Goal: Transaction & Acquisition: Register for event/course

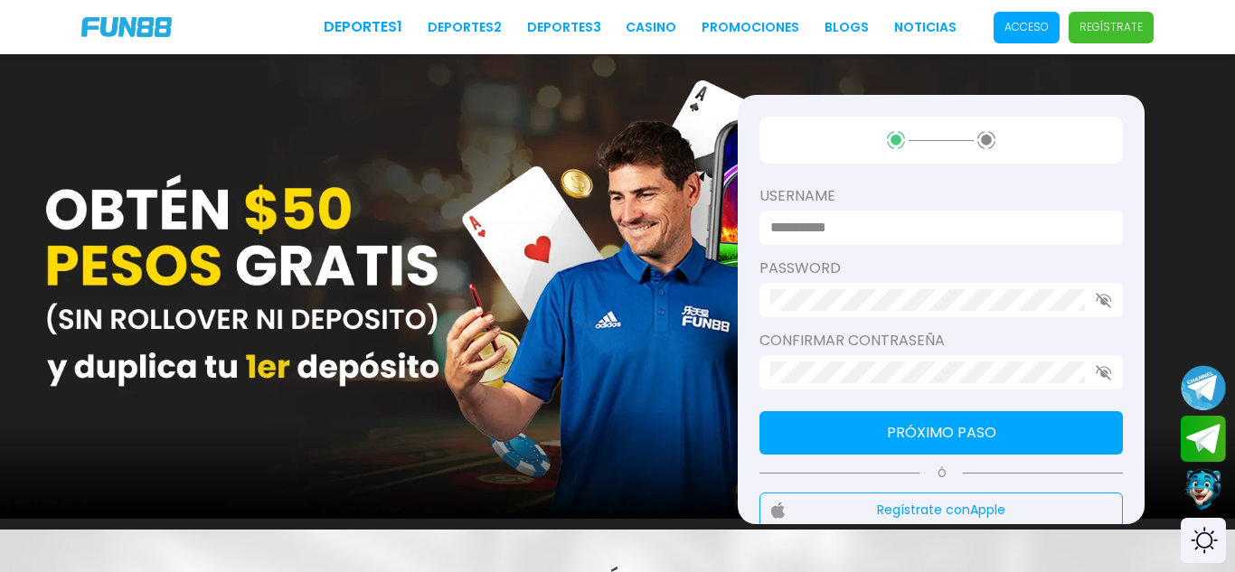
click at [1023, 16] on span "Acceso" at bounding box center [1026, 28] width 66 height 32
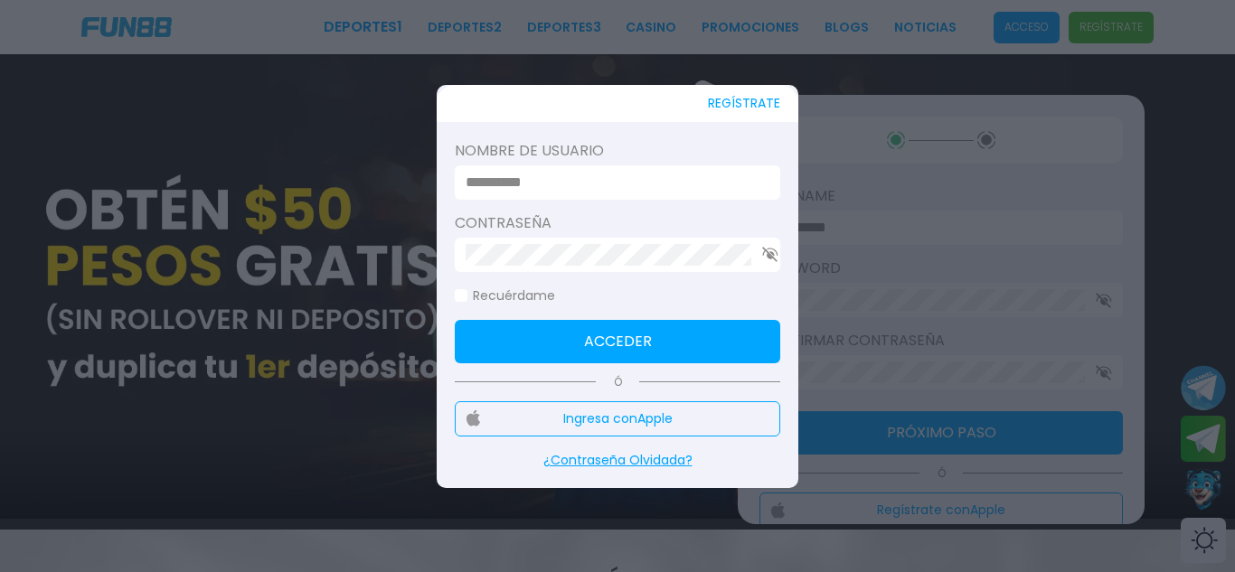
click at [591, 167] on div at bounding box center [617, 182] width 325 height 34
click at [591, 175] on input at bounding box center [612, 183] width 293 height 22
type input "**********"
click at [584, 341] on button "Acceder" at bounding box center [617, 341] width 325 height 43
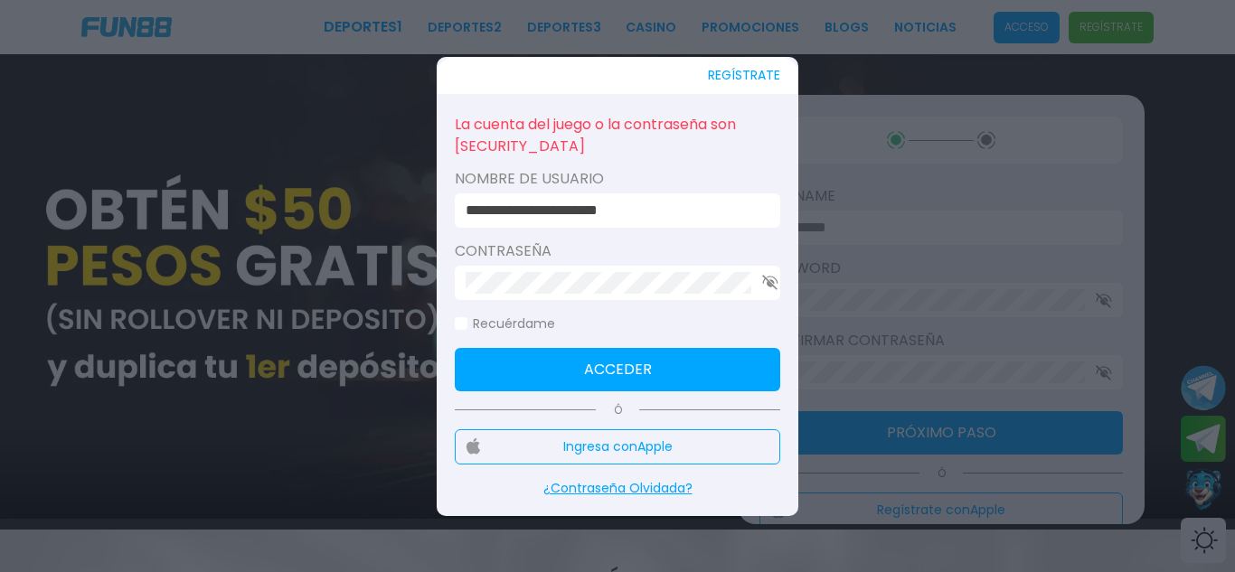
click at [766, 281] on icon "button" at bounding box center [770, 282] width 16 height 15
click at [620, 366] on button "Acceder" at bounding box center [617, 369] width 325 height 43
click at [563, 385] on button "Acceder" at bounding box center [617, 369] width 325 height 43
click at [562, 356] on button "Acceder" at bounding box center [617, 369] width 325 height 43
click at [460, 323] on span at bounding box center [461, 323] width 13 height 13
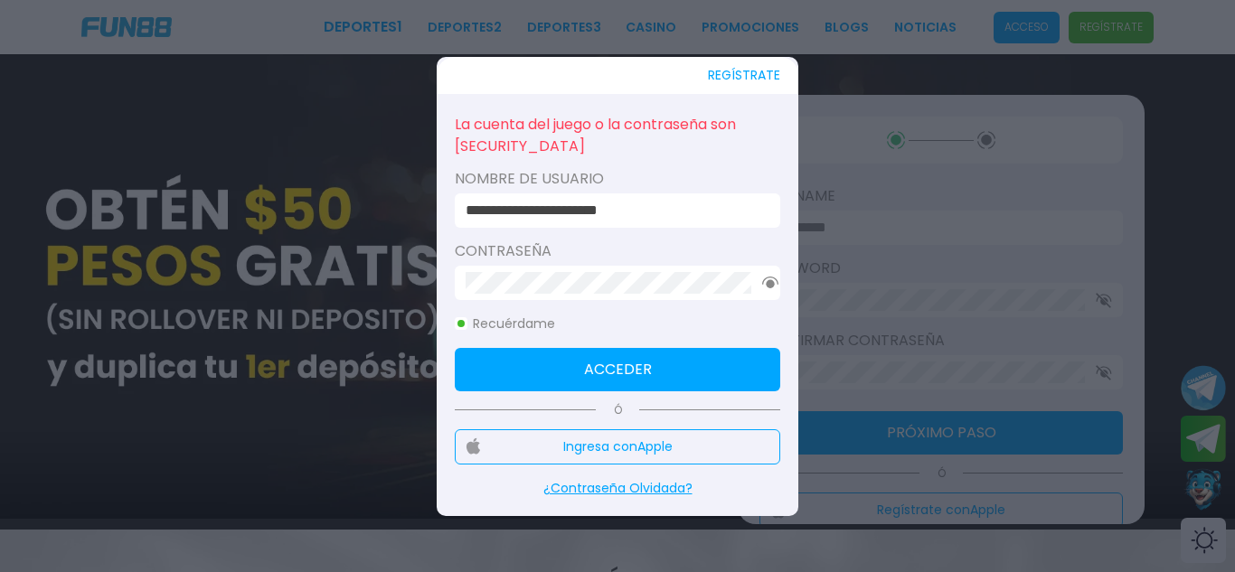
click at [636, 370] on button "Acceder" at bounding box center [617, 369] width 325 height 43
click at [610, 362] on button "Acceder" at bounding box center [617, 369] width 325 height 43
click at [560, 364] on button "Acceder" at bounding box center [617, 369] width 325 height 43
click at [741, 71] on button "REGÍSTRATE" at bounding box center [744, 75] width 72 height 37
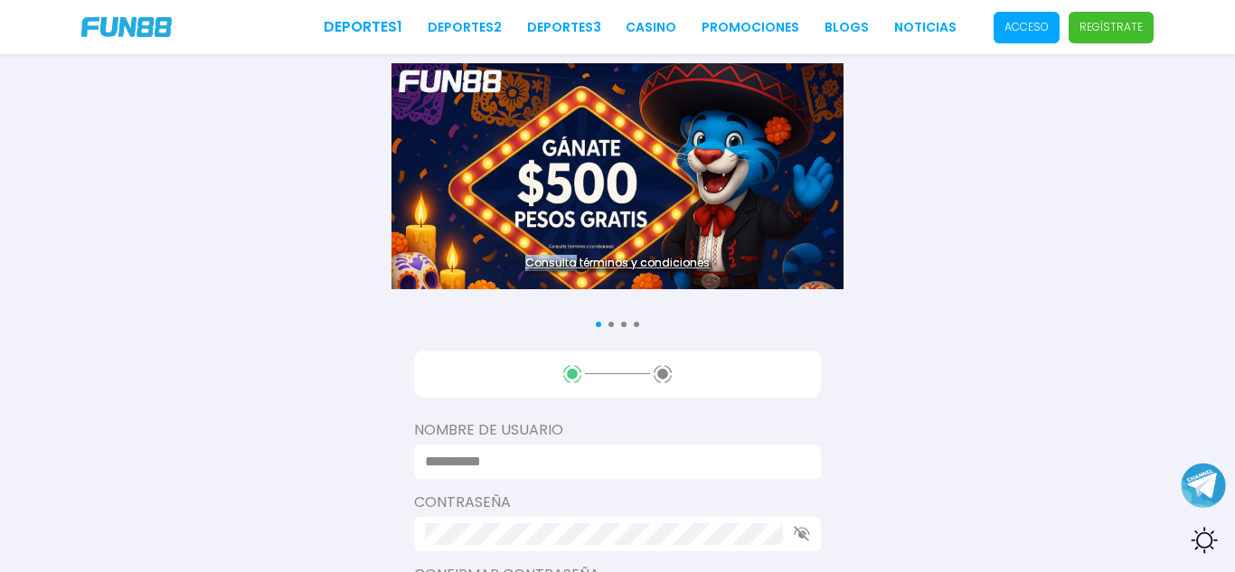
click at [1091, 20] on p "Regístrate" at bounding box center [1110, 27] width 63 height 16
click at [1092, 25] on p "Regístrate" at bounding box center [1110, 27] width 63 height 16
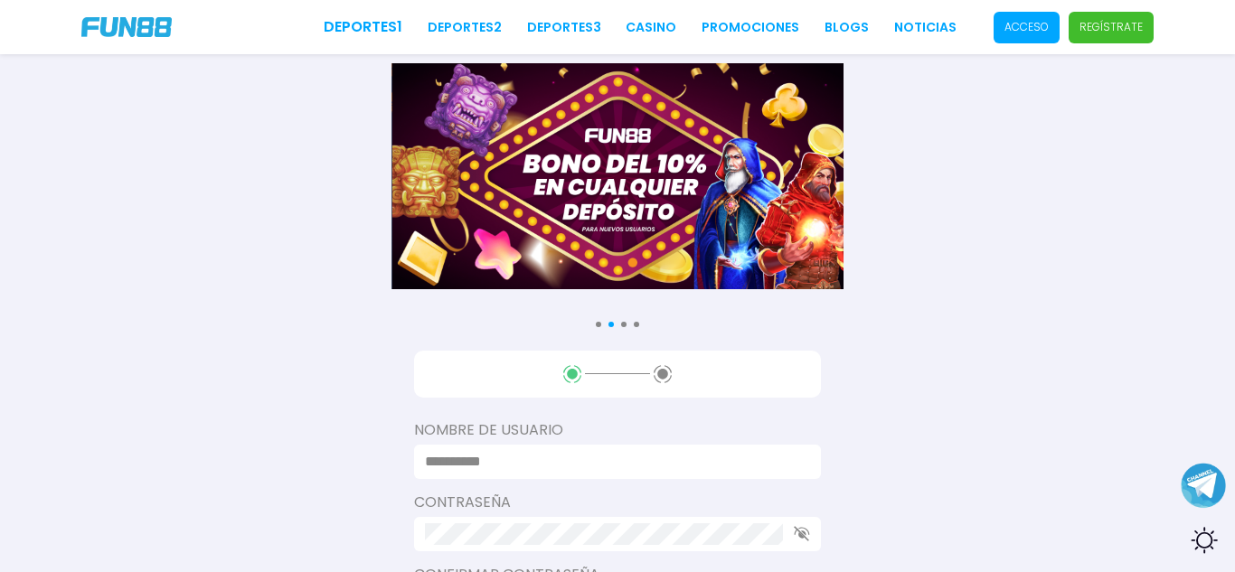
click at [1092, 25] on p "Regístrate" at bounding box center [1110, 27] width 63 height 16
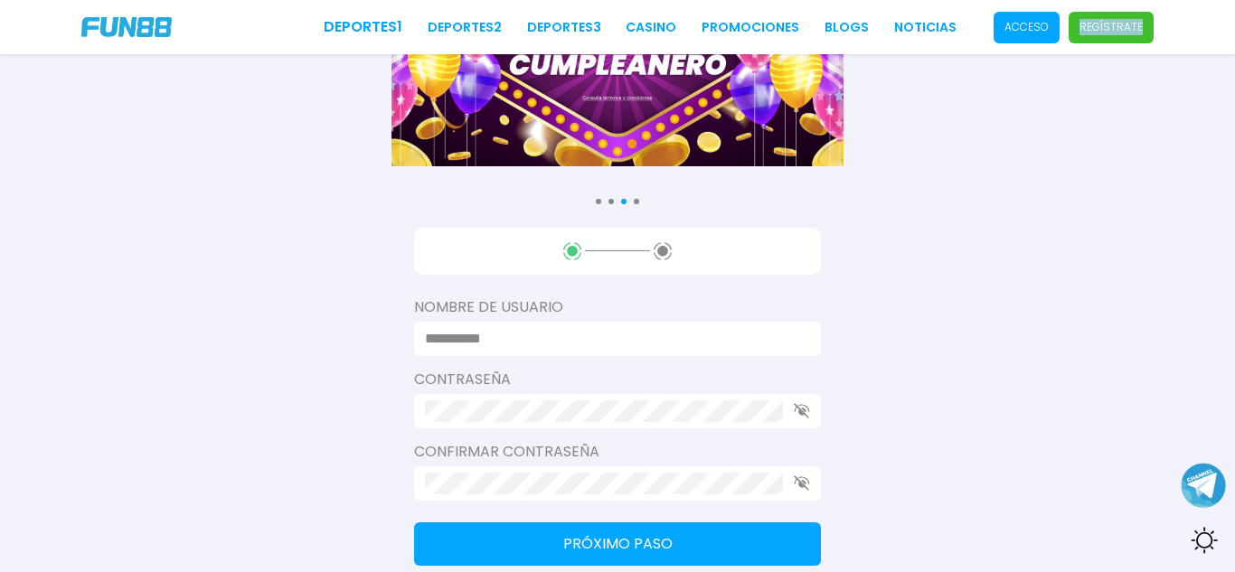
scroll to position [181, 0]
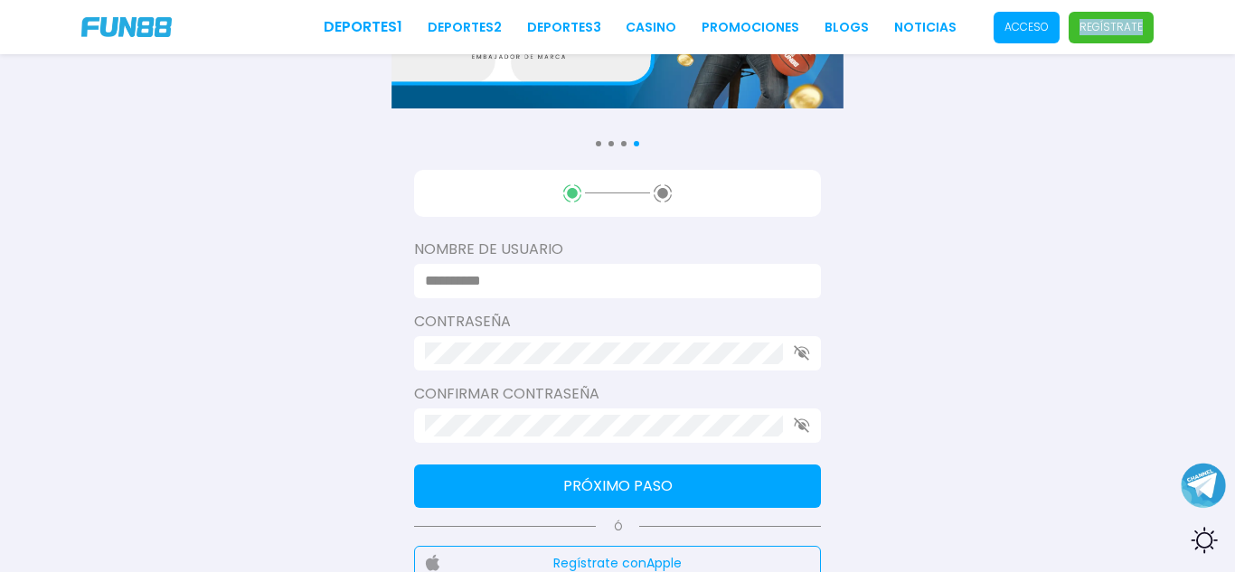
click at [655, 275] on input at bounding box center [612, 281] width 374 height 22
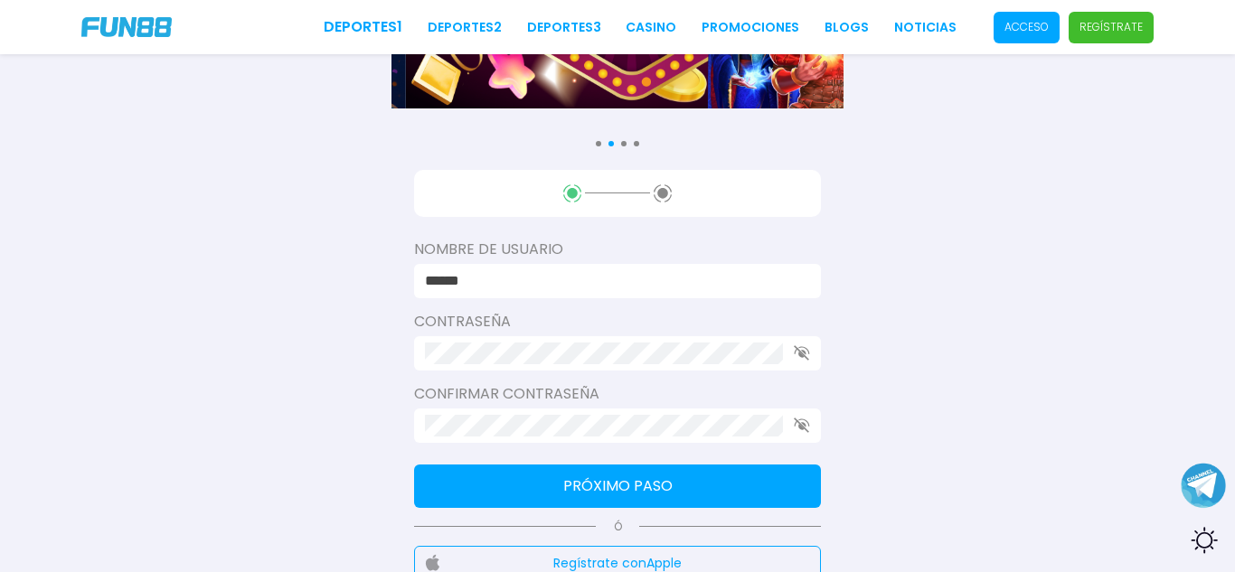
type input "******"
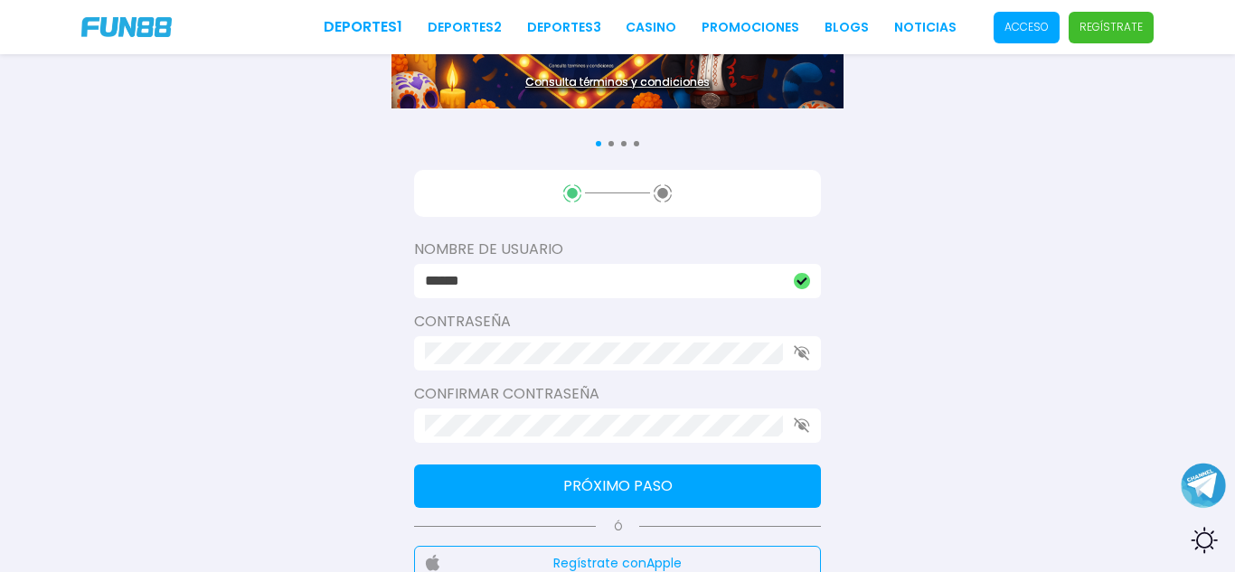
click at [542, 494] on button "Próximo paso" at bounding box center [617, 486] width 407 height 43
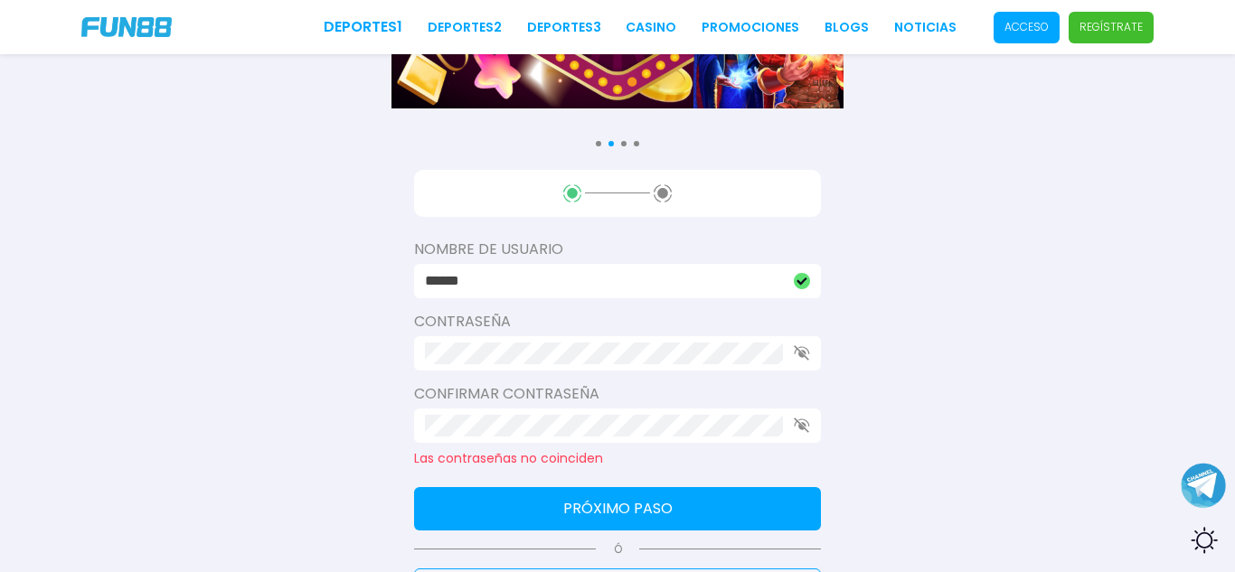
click at [802, 351] on use "button" at bounding box center [801, 352] width 15 height 15
click at [805, 419] on icon "button" at bounding box center [802, 425] width 16 height 15
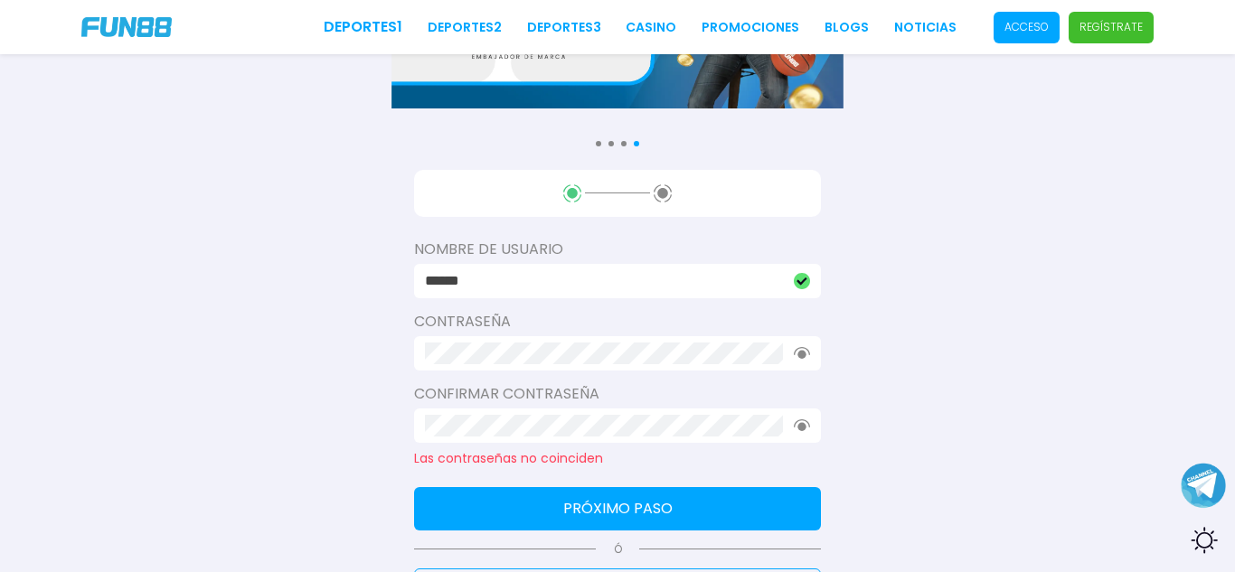
click at [454, 505] on button "Próximo paso" at bounding box center [617, 508] width 407 height 43
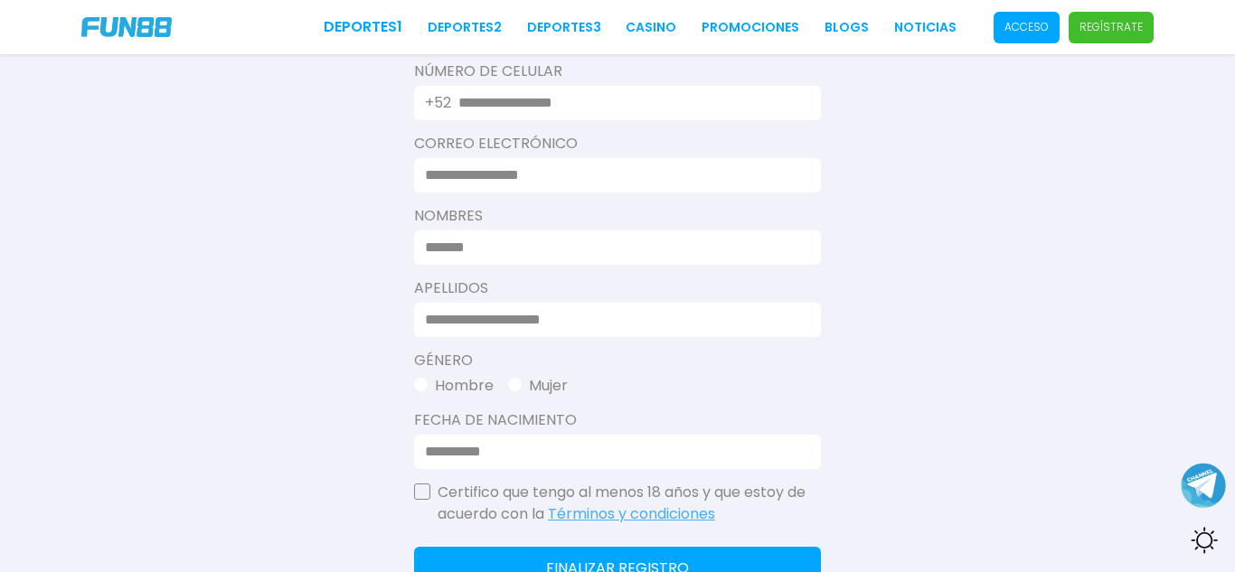
scroll to position [362, 0]
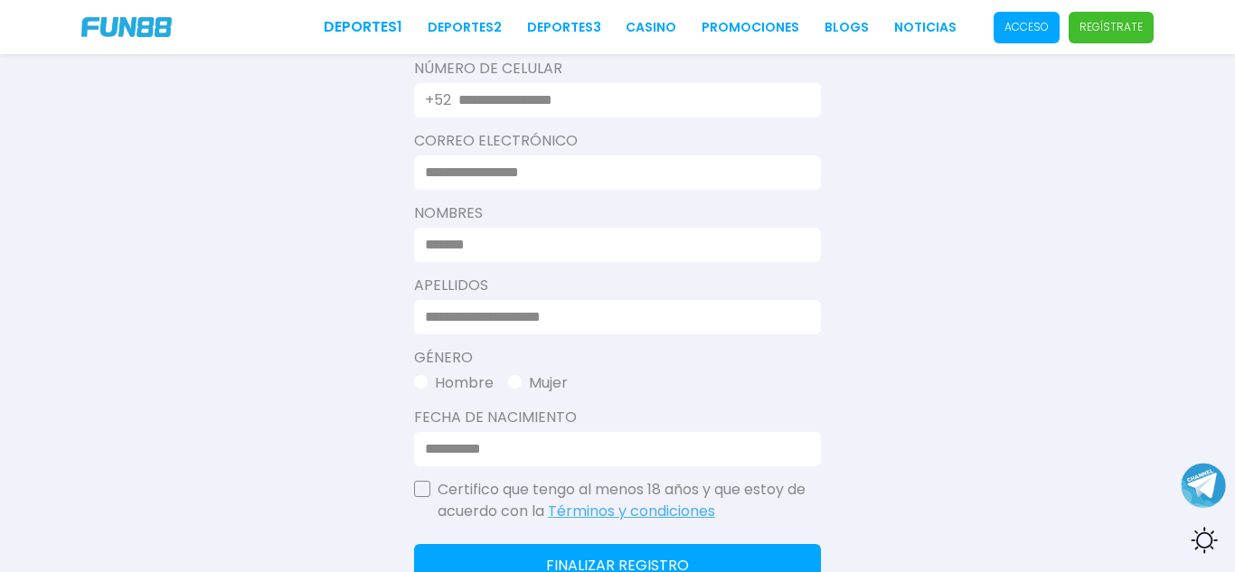
click at [574, 95] on input "text" at bounding box center [628, 100] width 341 height 22
type input "**********"
click at [517, 181] on input at bounding box center [612, 173] width 374 height 22
type input "**********"
click at [460, 248] on input at bounding box center [612, 245] width 374 height 22
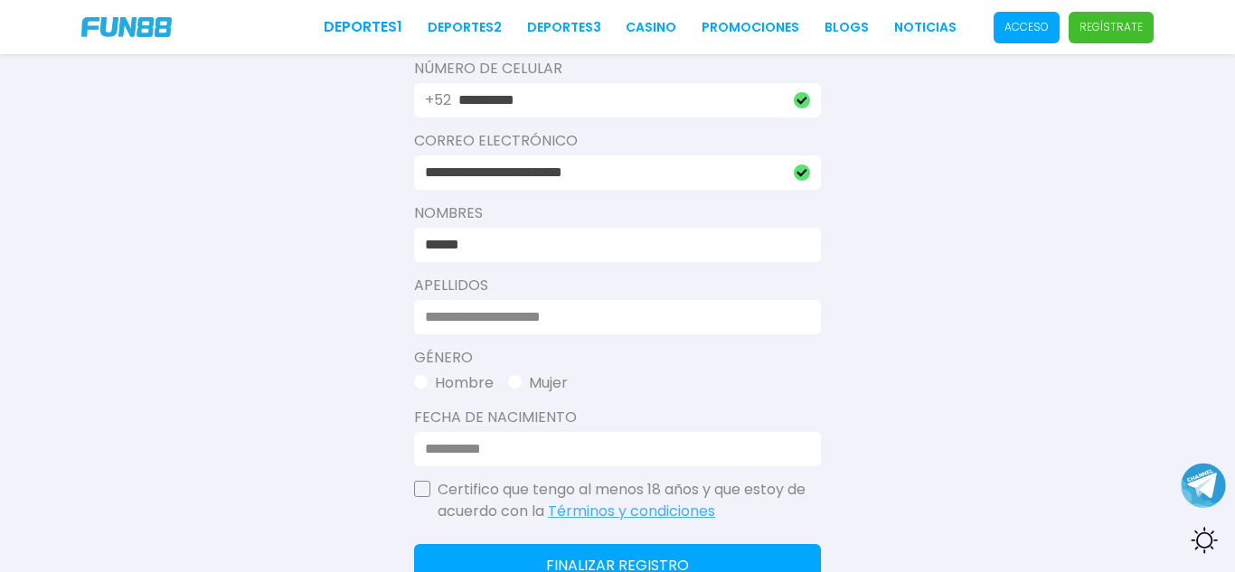
type input "******"
click at [485, 320] on input at bounding box center [612, 317] width 374 height 22
type input "********"
click at [419, 384] on span "button" at bounding box center [421, 382] width 14 height 14
click at [425, 449] on input at bounding box center [612, 449] width 374 height 22
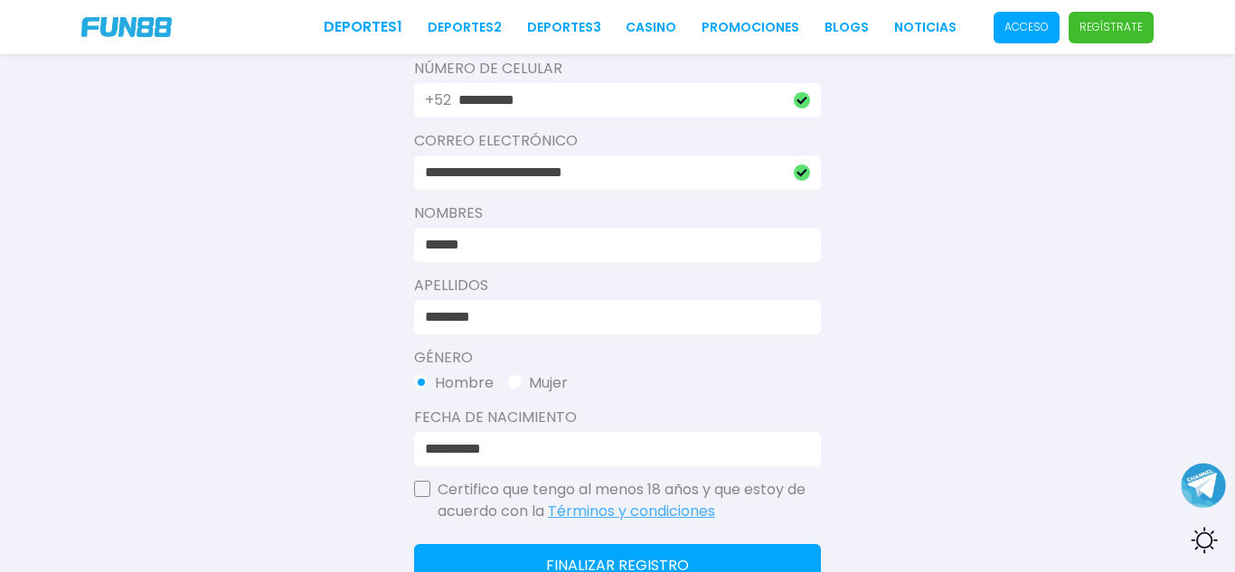
type input "**********"
click at [428, 486] on button "button" at bounding box center [422, 489] width 16 height 16
click at [481, 538] on div "**********" at bounding box center [617, 352] width 407 height 726
click at [488, 557] on button "Finalizar registro" at bounding box center [617, 565] width 407 height 43
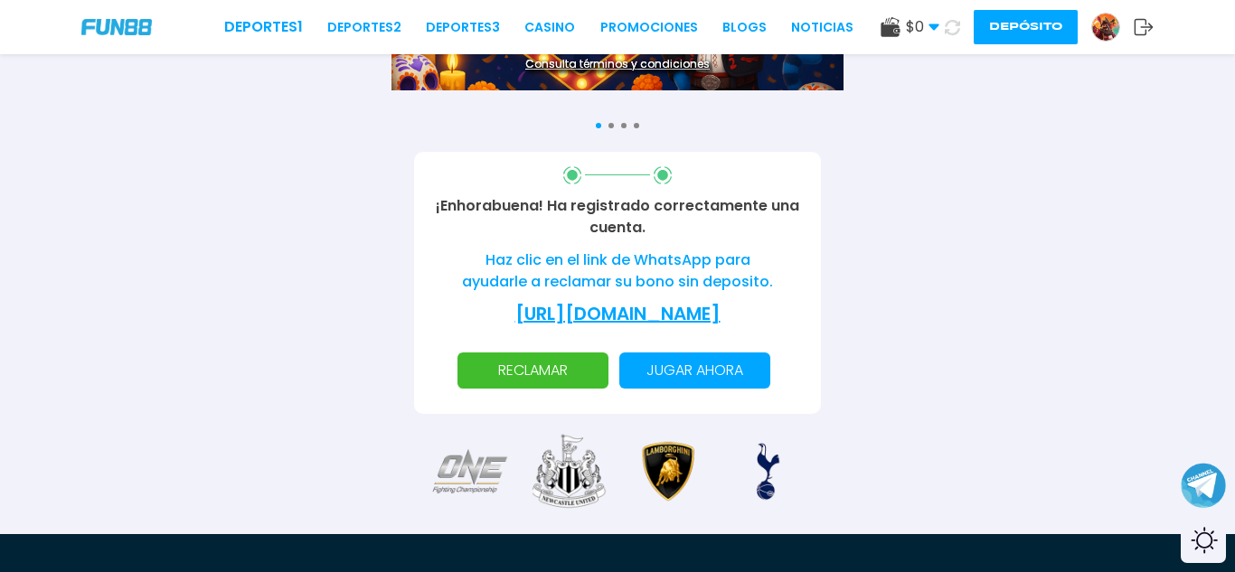
scroll to position [253, 0]
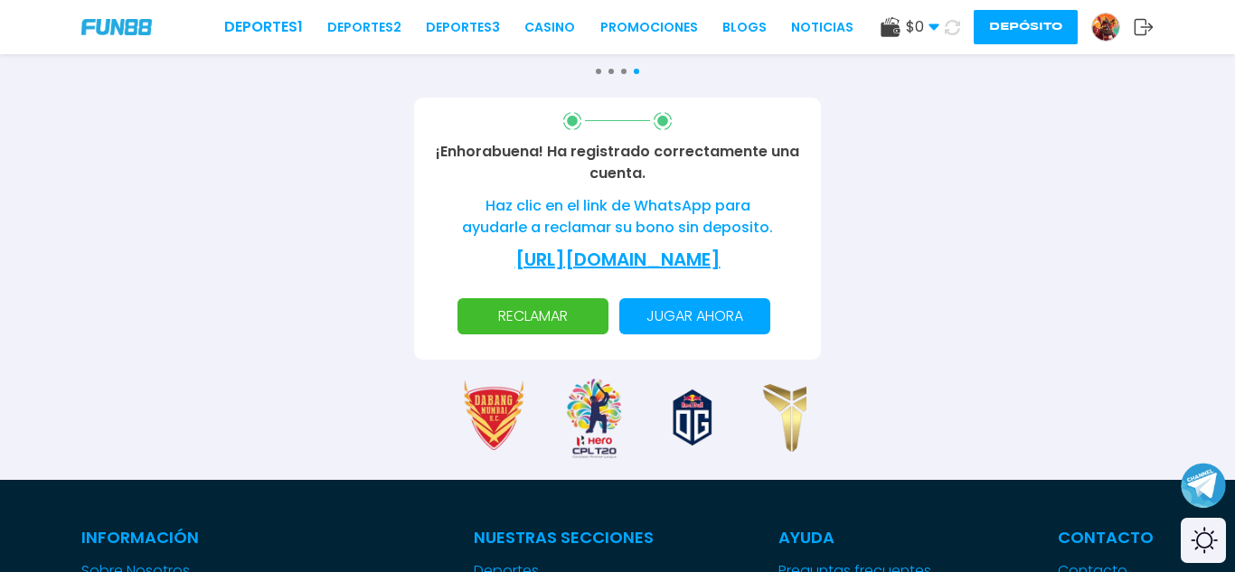
click at [571, 334] on p "RECLAMAR" at bounding box center [532, 316] width 129 height 36
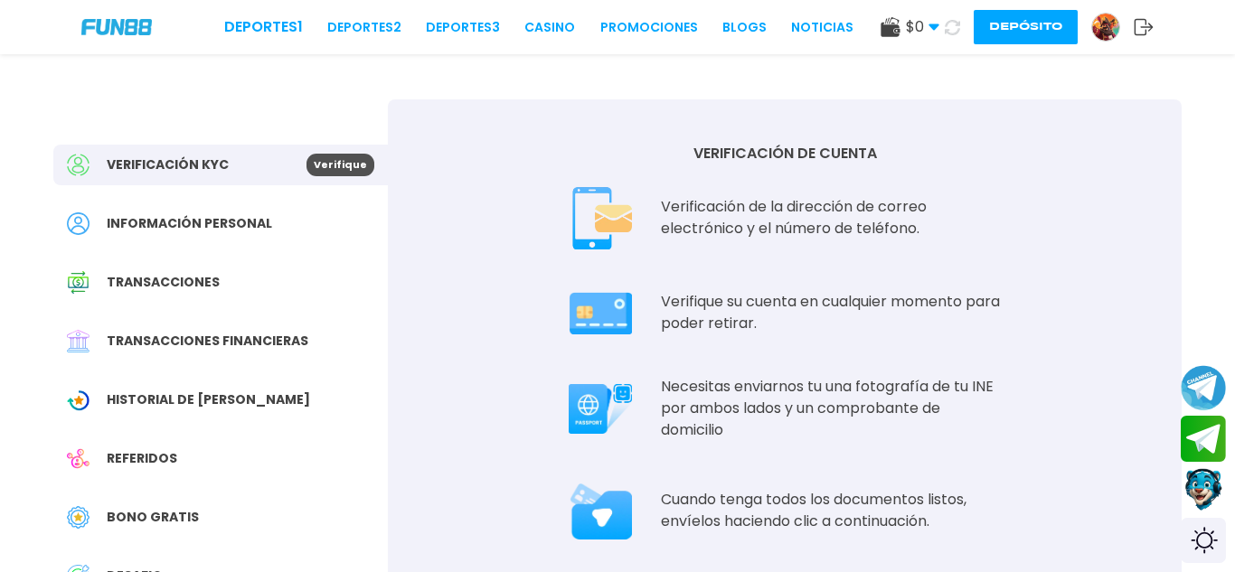
click at [294, 59] on div "Verificación KYC Verifique Información personal Transacciones Transacciones fin…" at bounding box center [617, 445] width 1171 height 782
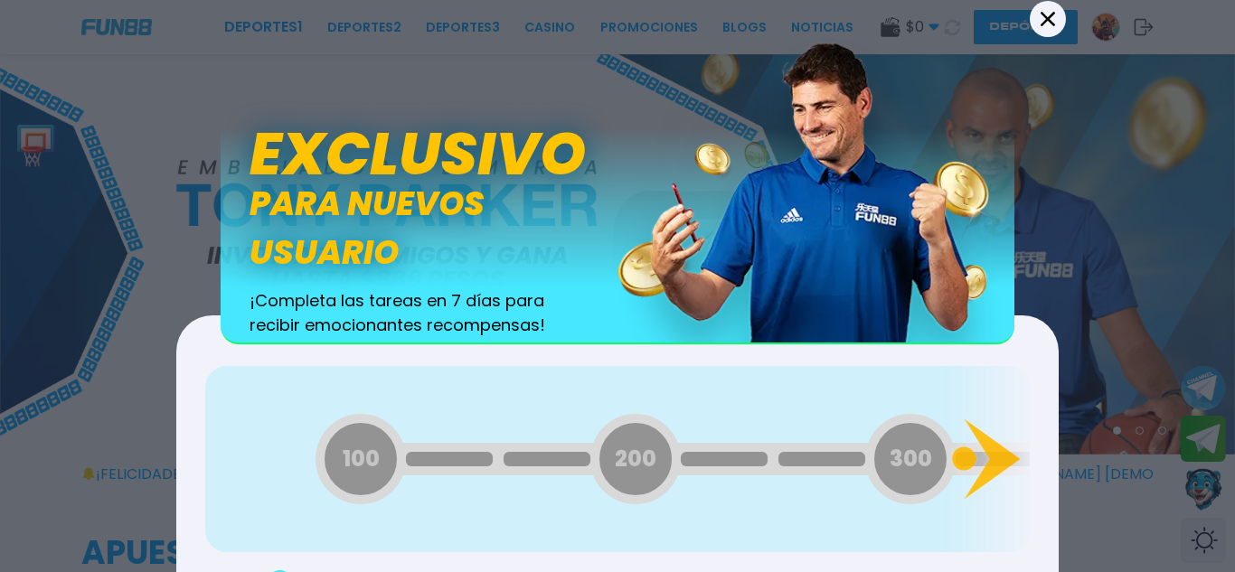
click at [1052, 7] on button "Back" at bounding box center [1048, 18] width 36 height 36
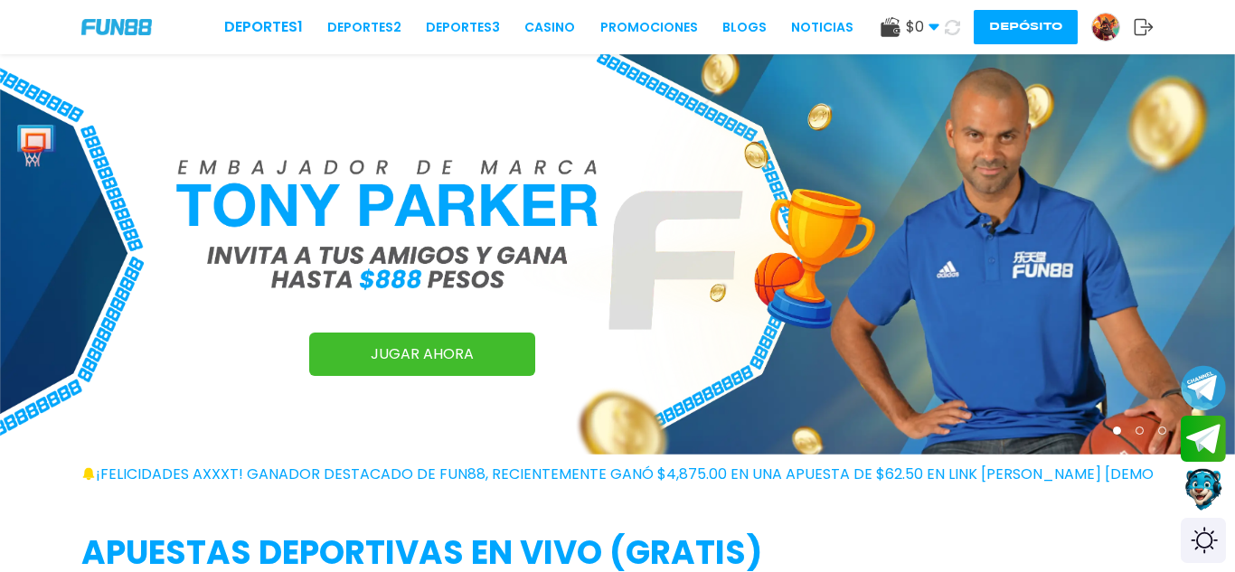
click at [1004, 31] on button "Depósito" at bounding box center [1026, 27] width 104 height 34
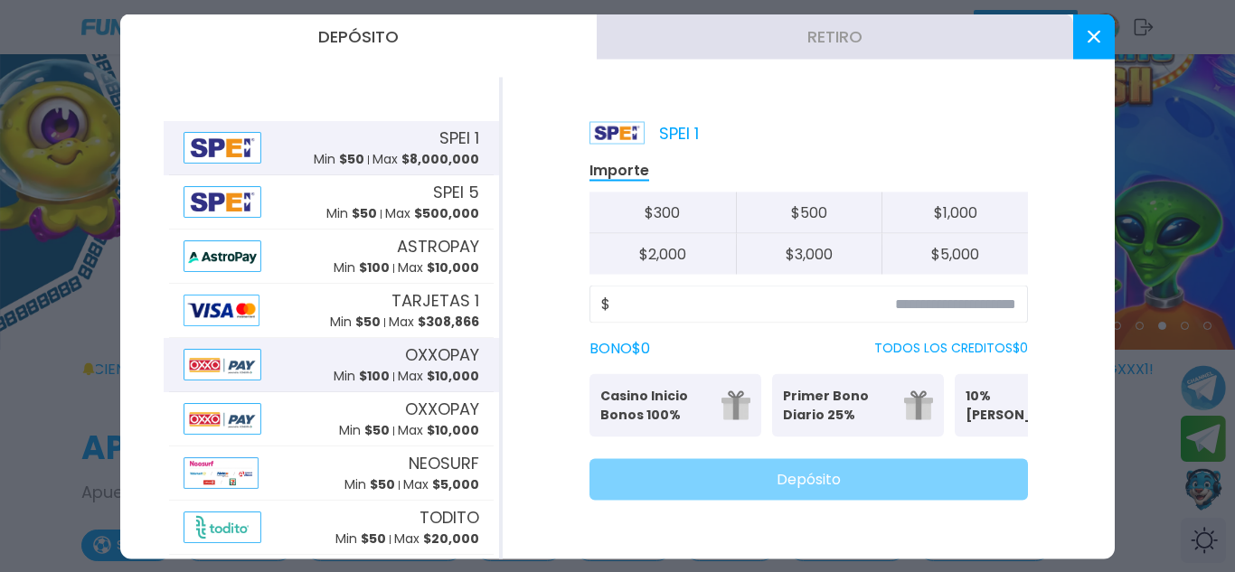
scroll to position [108, 0]
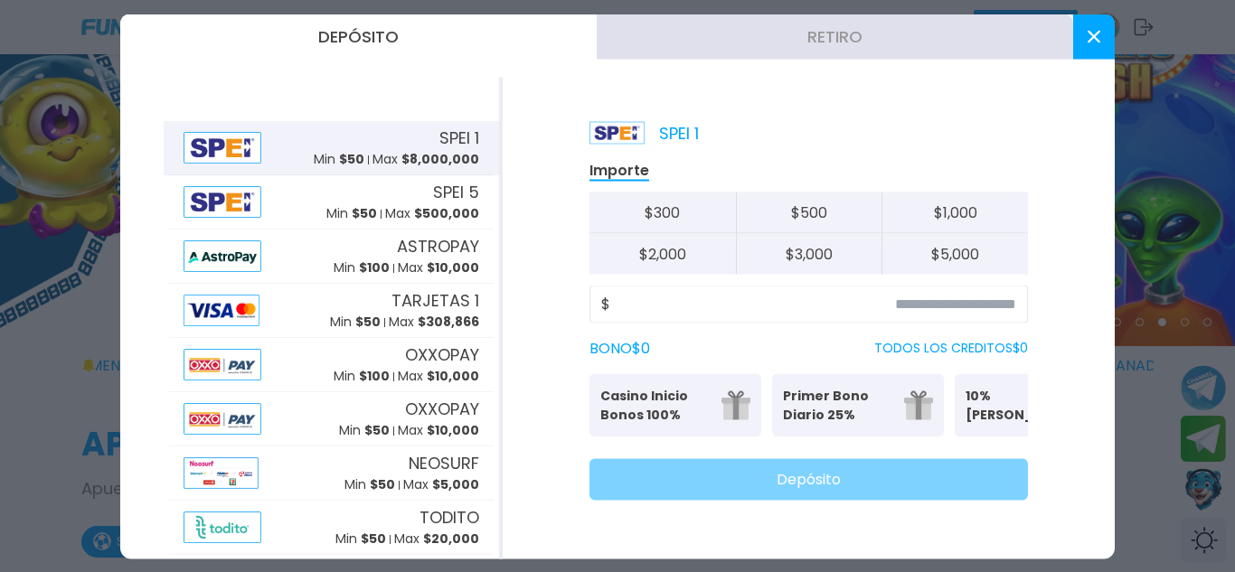
click at [510, 209] on div "SPEI 1 Importe $ 300 $ 500 $ 1,000 $ 2,000 $ 3,000 $ 5,000 $ BONO $ 0 TODOS LOS…" at bounding box center [809, 318] width 612 height 482
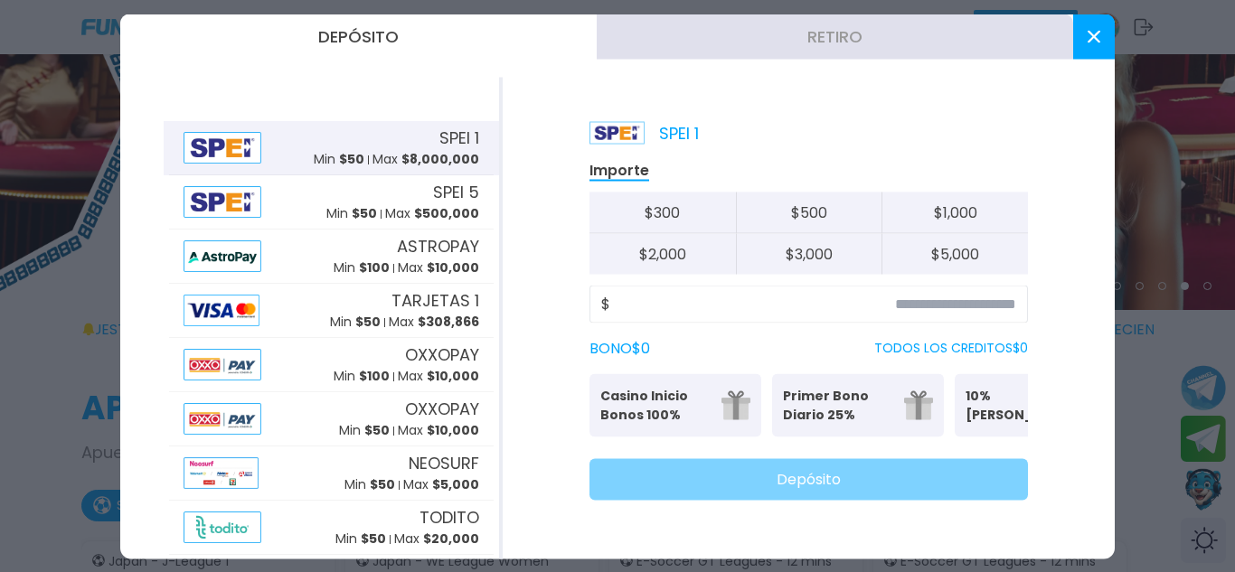
scroll to position [147, 0]
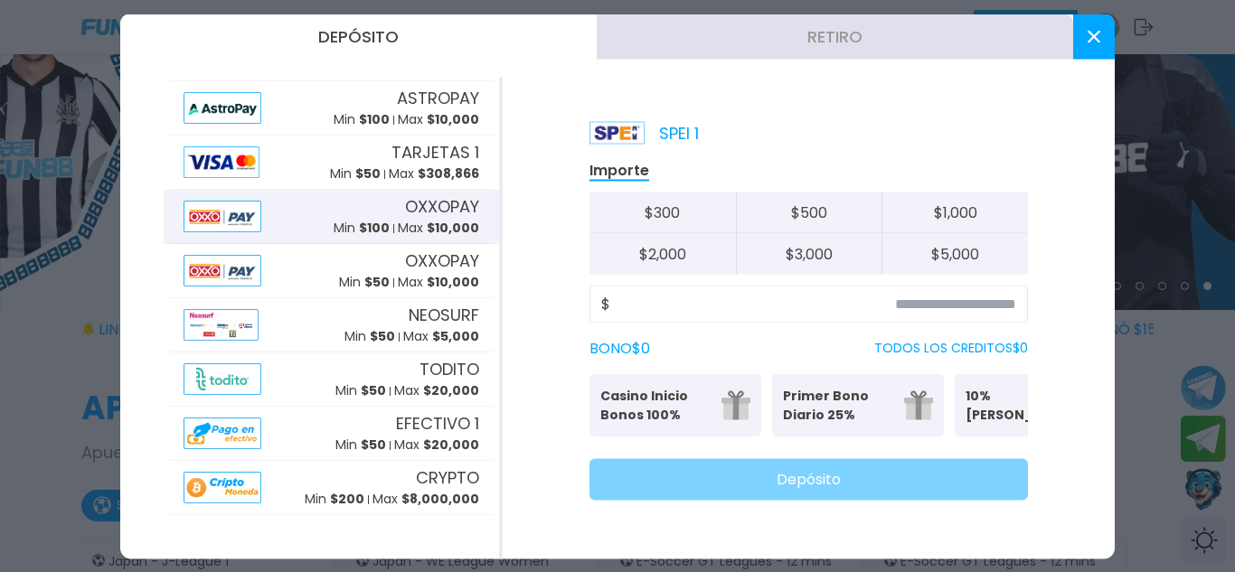
drag, startPoint x: 493, startPoint y: 289, endPoint x: 488, endPoint y: 240, distance: 49.0
click at [488, 240] on div "SPEI 1 Min $ 50 Max $ 8,000,000 SPEI 5 Min $ 50 Max $ 500,000 ASTROPAY Min $ 10…" at bounding box center [331, 244] width 335 height 542
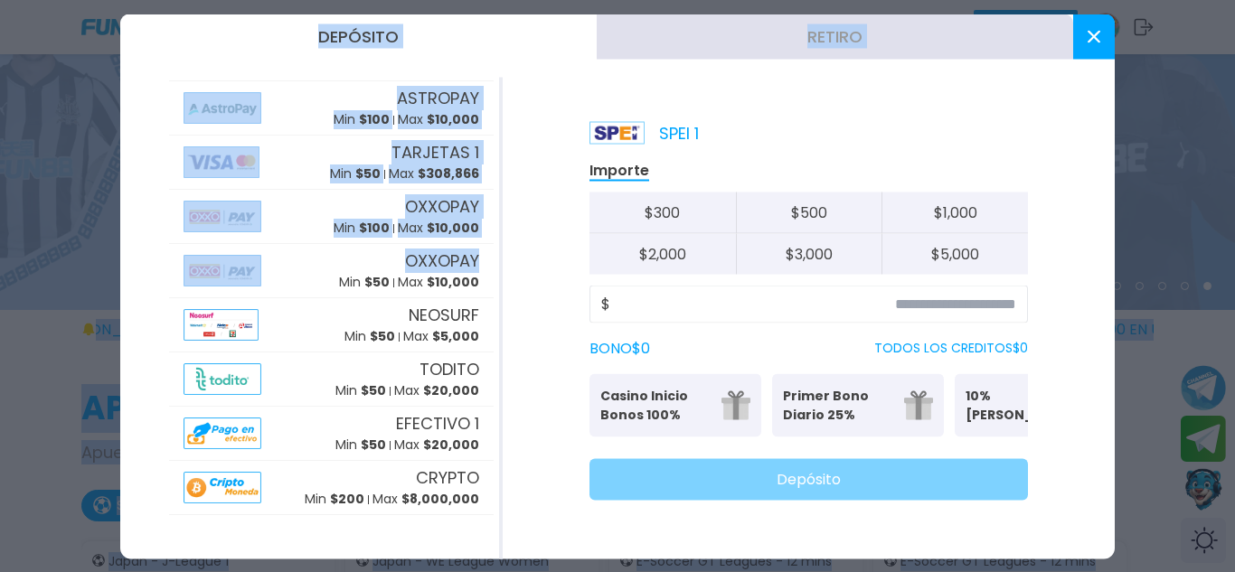
scroll to position [0, 0]
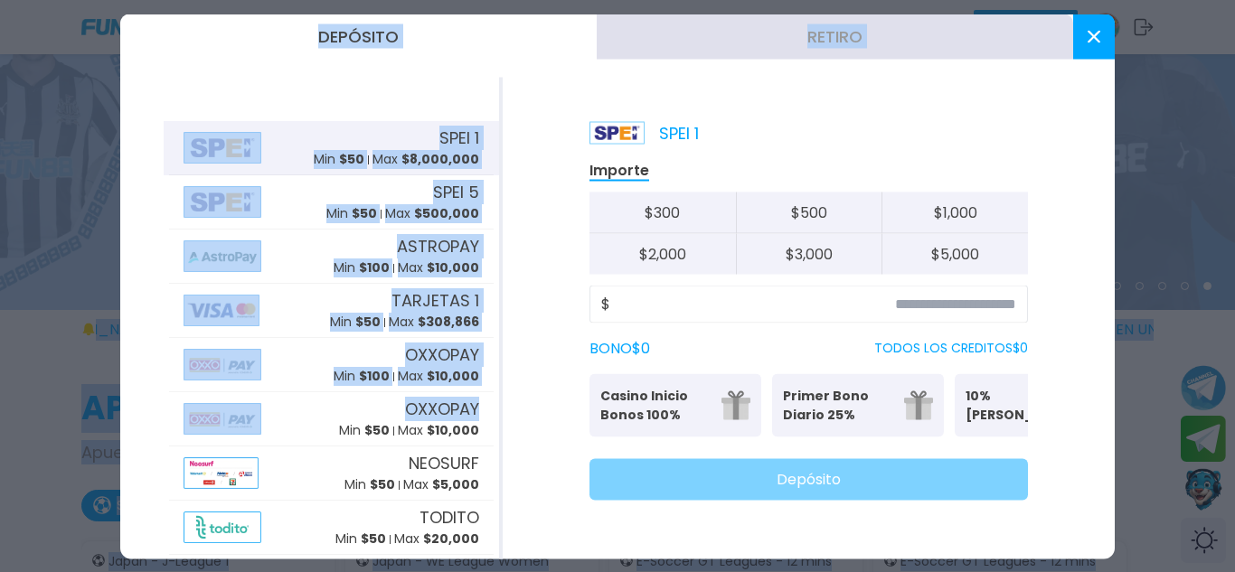
drag, startPoint x: 500, startPoint y: 245, endPoint x: 429, endPoint y: -79, distance: 331.2
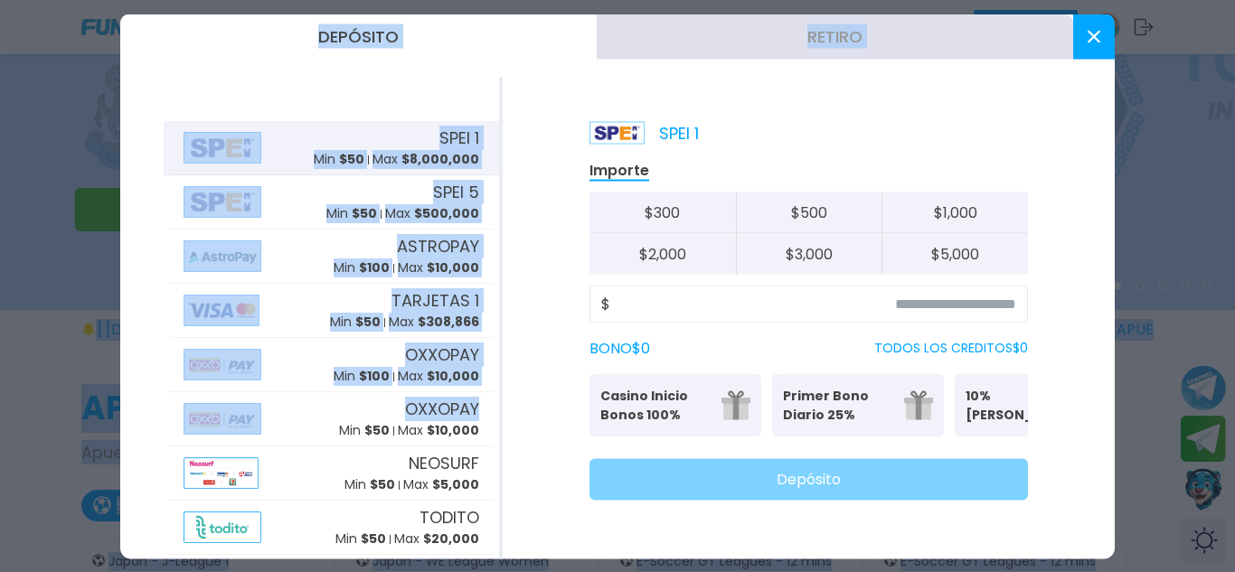
click at [348, 42] on button "Depósito" at bounding box center [358, 36] width 476 height 45
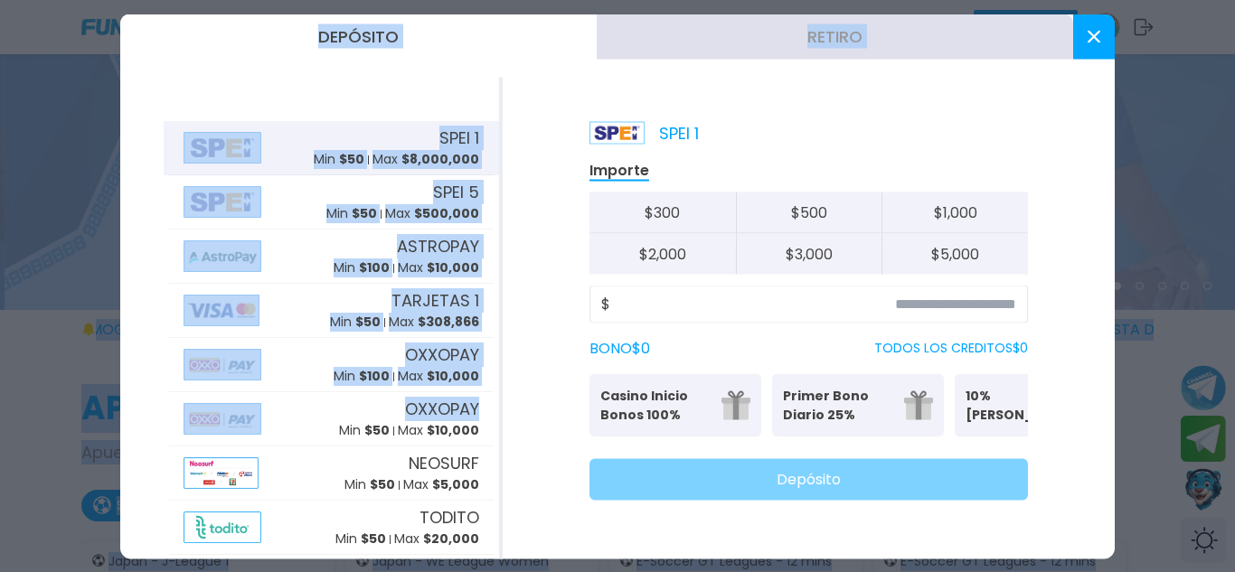
click at [213, 89] on div "SPEI 1 Min $ 50 Max $ 8,000,000 SPEI 5 Min $ 50 Max $ 500,000 ASTROPAY Min $ 10…" at bounding box center [311, 318] width 382 height 482
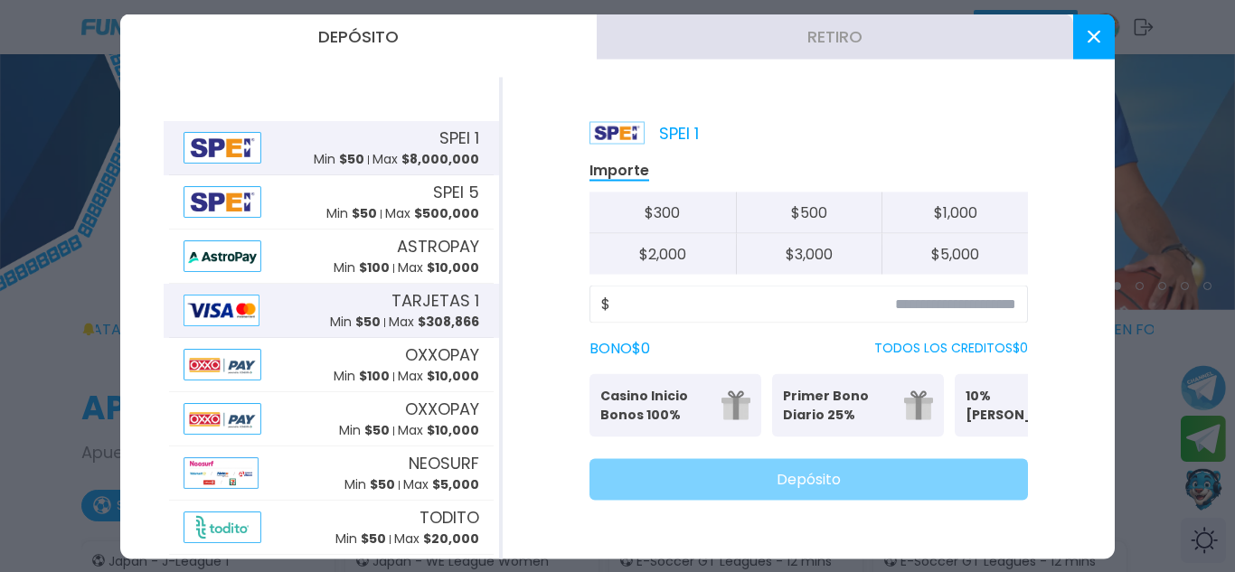
click at [236, 304] on img at bounding box center [221, 310] width 76 height 32
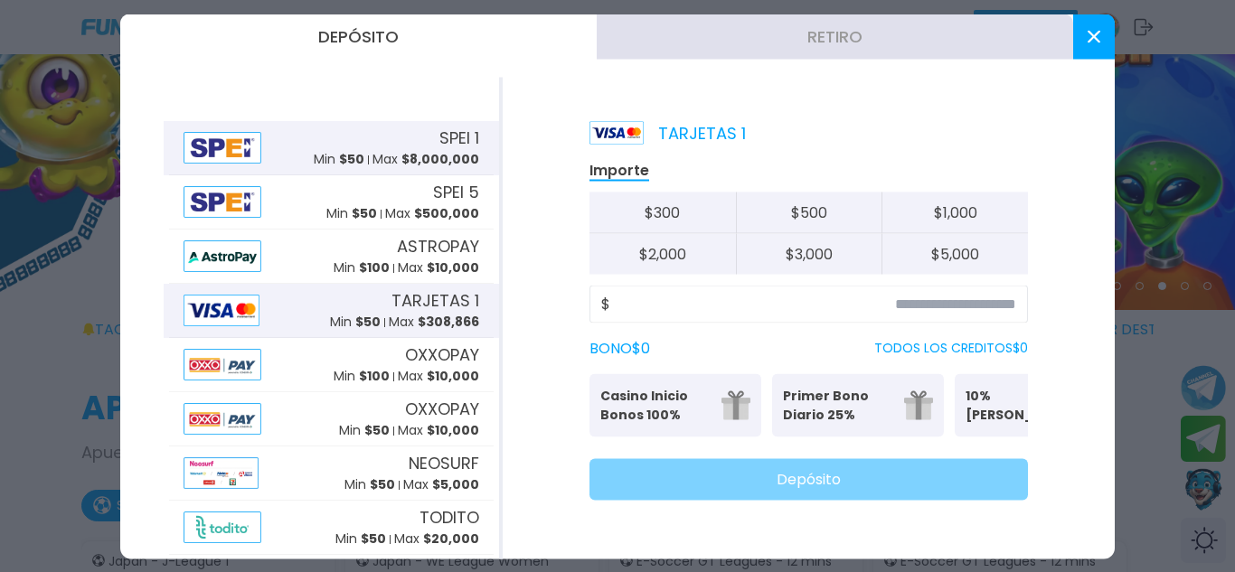
click at [367, 129] on div "SPEI 1 Min $ 50 Max $ 8,000,000" at bounding box center [396, 147] width 165 height 43
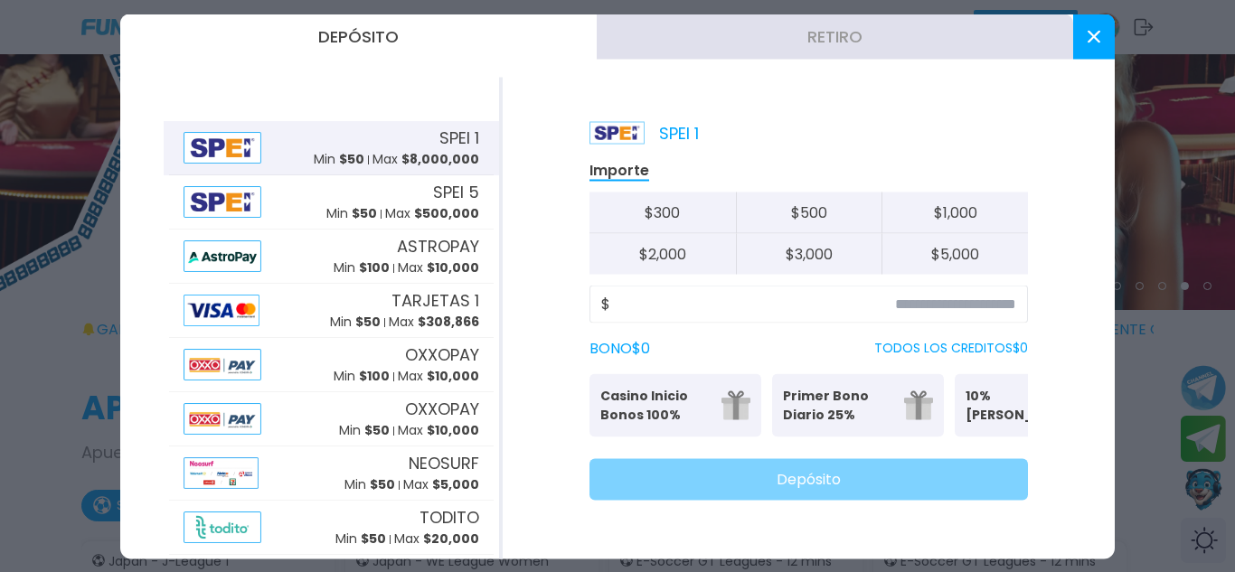
click at [673, 286] on div "$" at bounding box center [808, 304] width 438 height 38
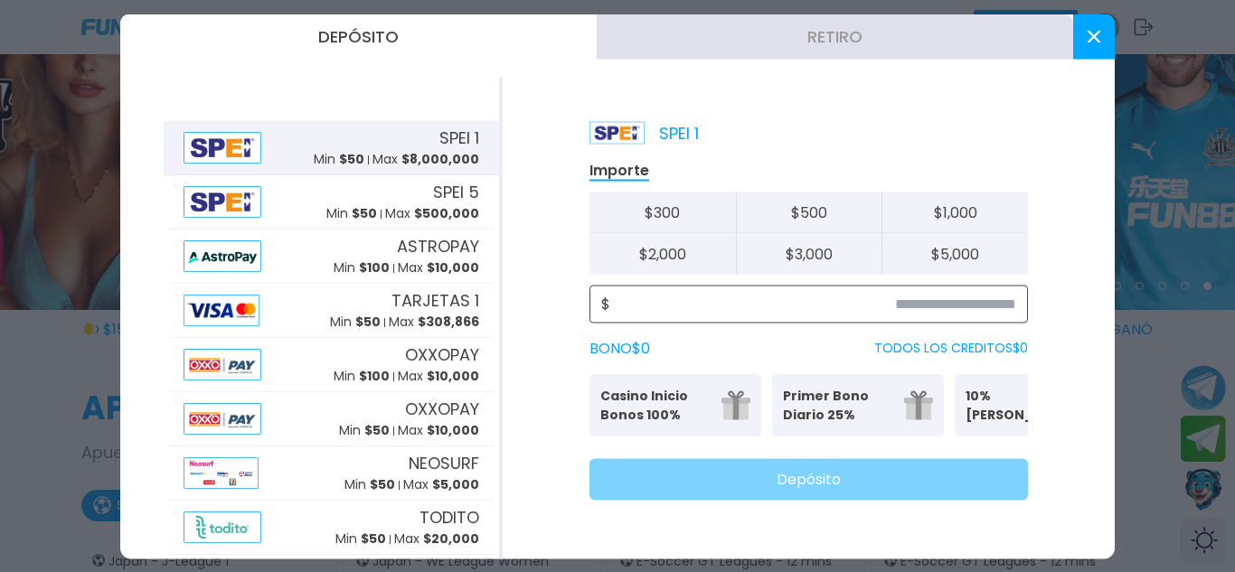
click at [675, 310] on input at bounding box center [813, 304] width 406 height 22
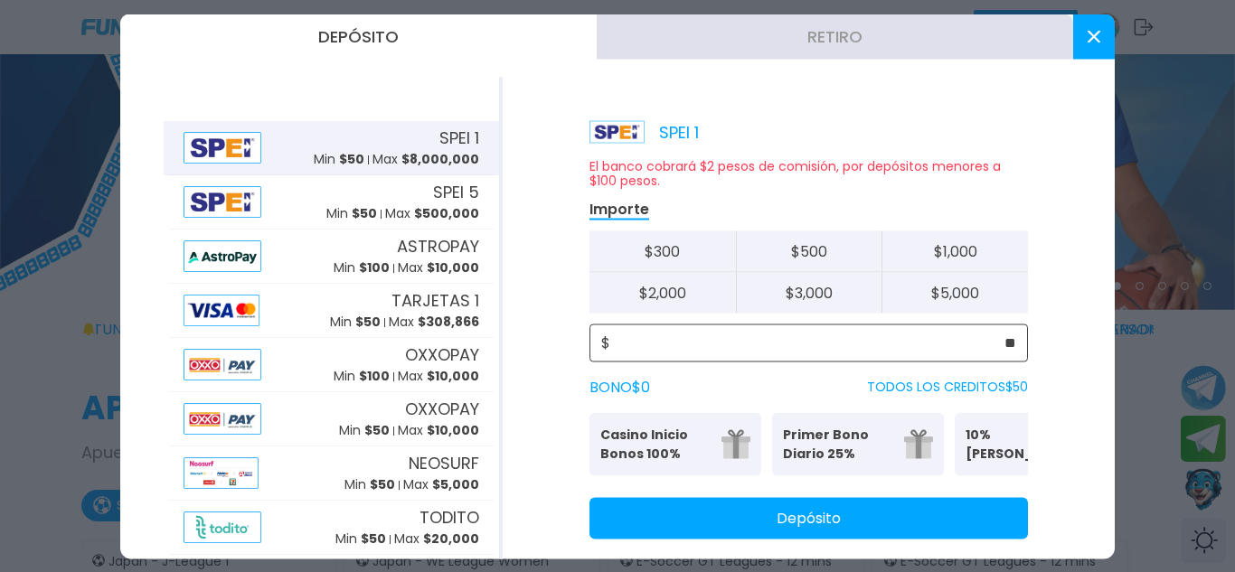
type input "**"
click at [635, 458] on p "Casino Inicio Bonos 100%" at bounding box center [655, 444] width 110 height 38
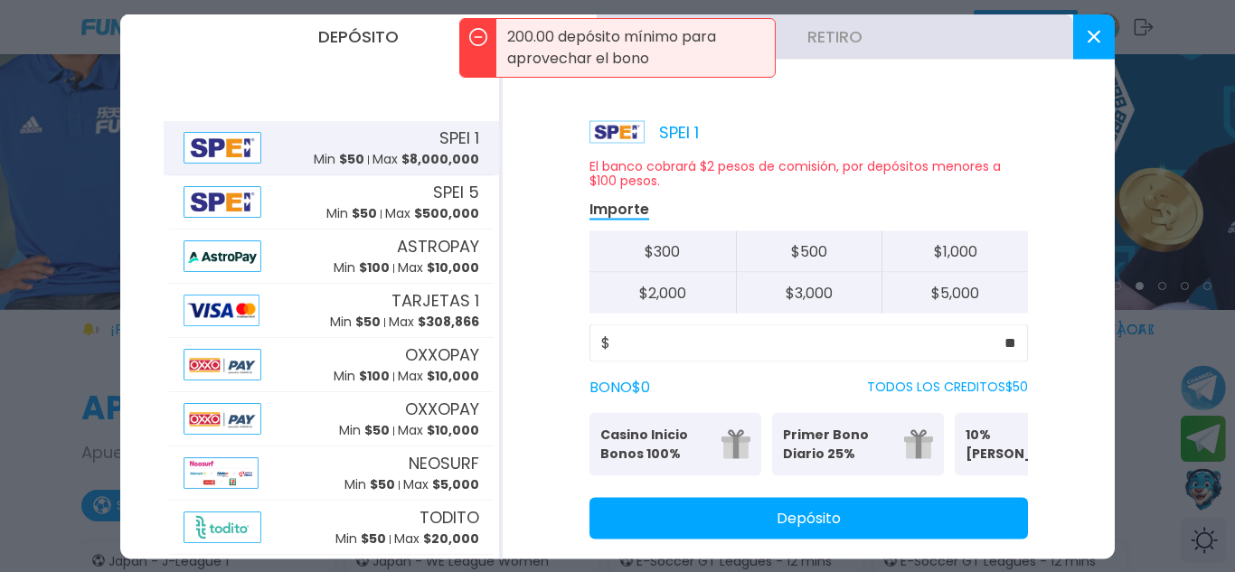
click at [800, 437] on p "Primer Bono Diario 25%" at bounding box center [838, 444] width 110 height 38
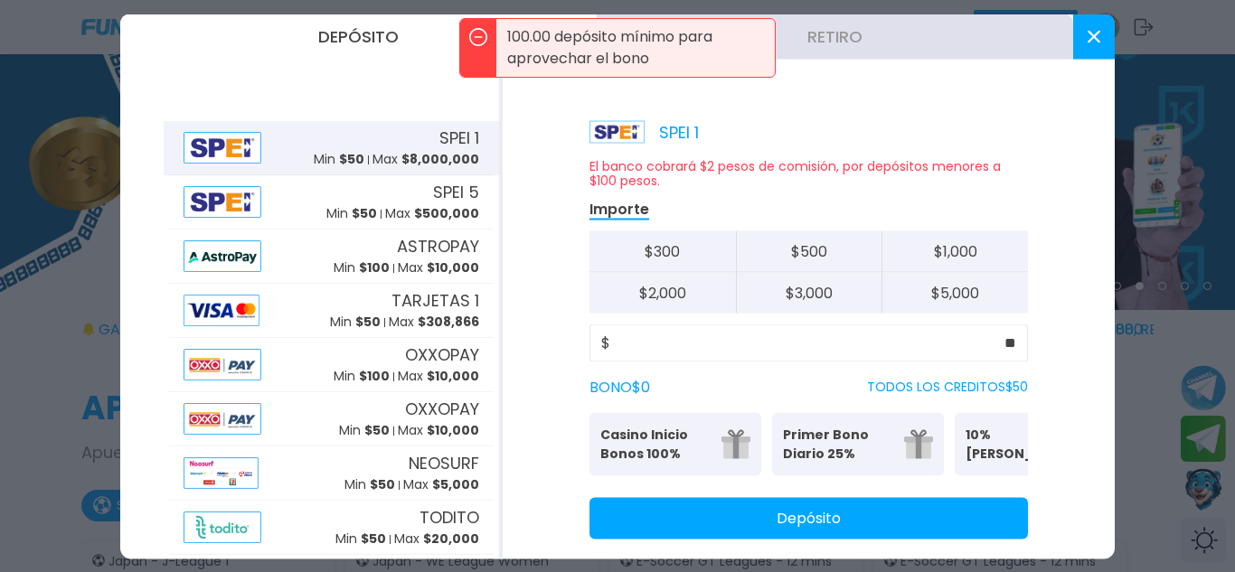
click at [800, 437] on p "Primer Bono Diario 25%" at bounding box center [838, 444] width 110 height 38
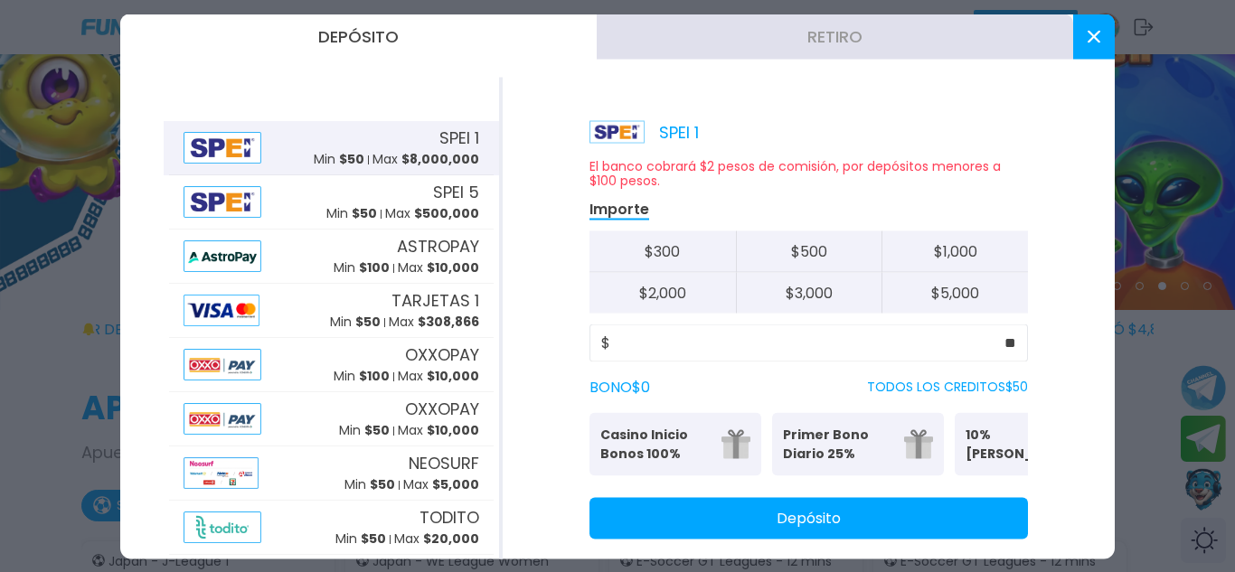
click at [1008, 446] on p "10% [PERSON_NAME]" at bounding box center [1020, 444] width 110 height 38
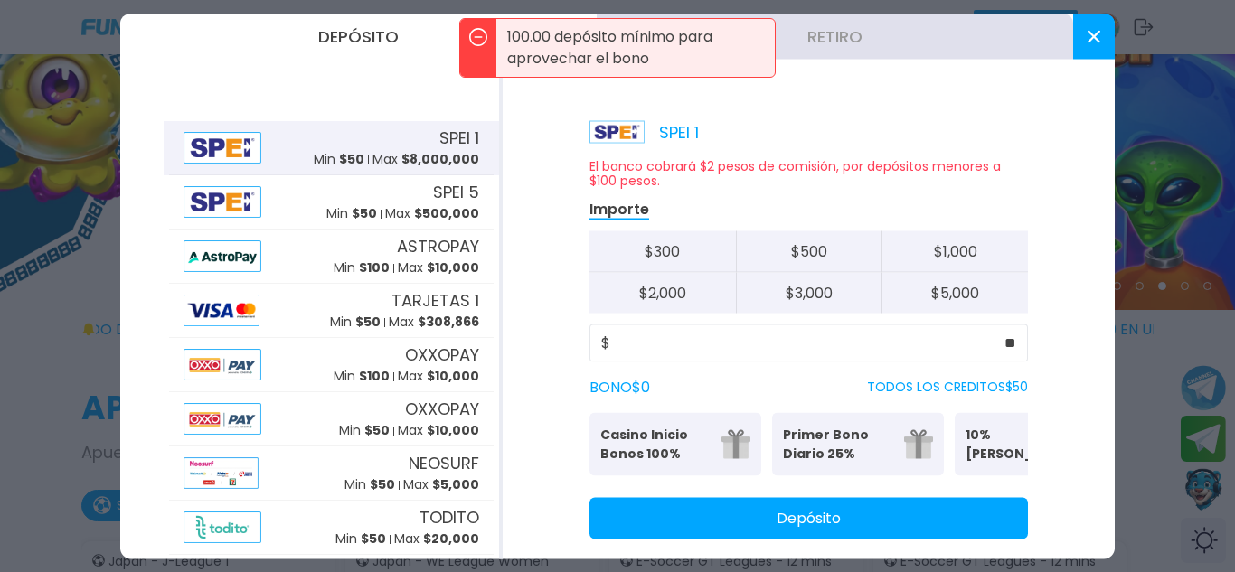
click at [884, 448] on p "Primer Bono Diario 25%" at bounding box center [838, 444] width 110 height 38
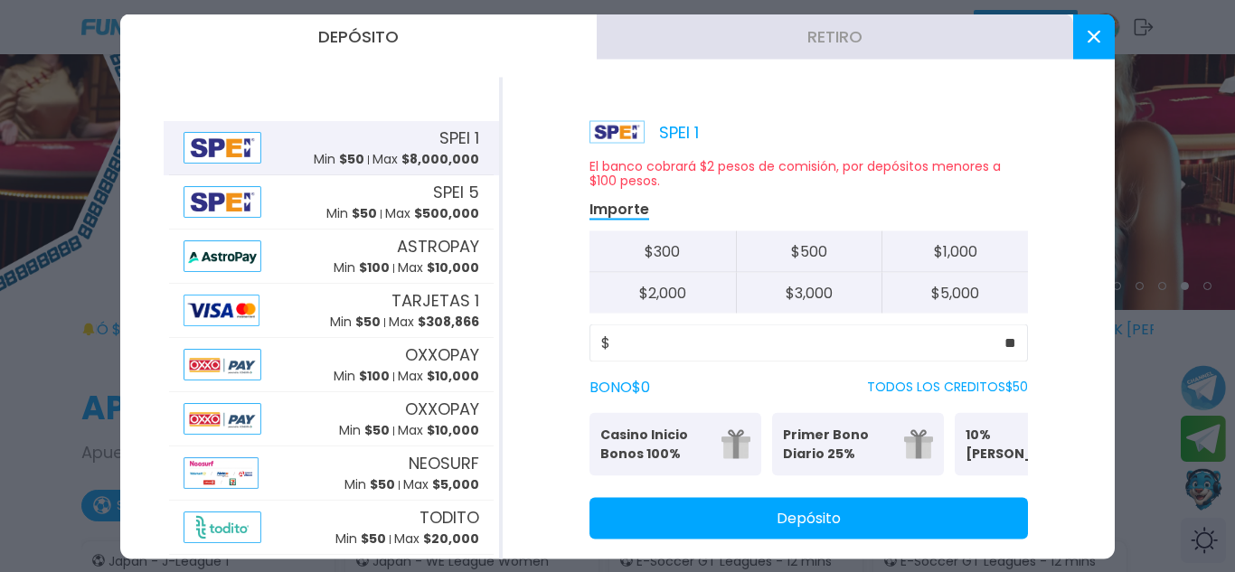
click at [884, 448] on p "Primer Bono Diario 25%" at bounding box center [838, 444] width 110 height 38
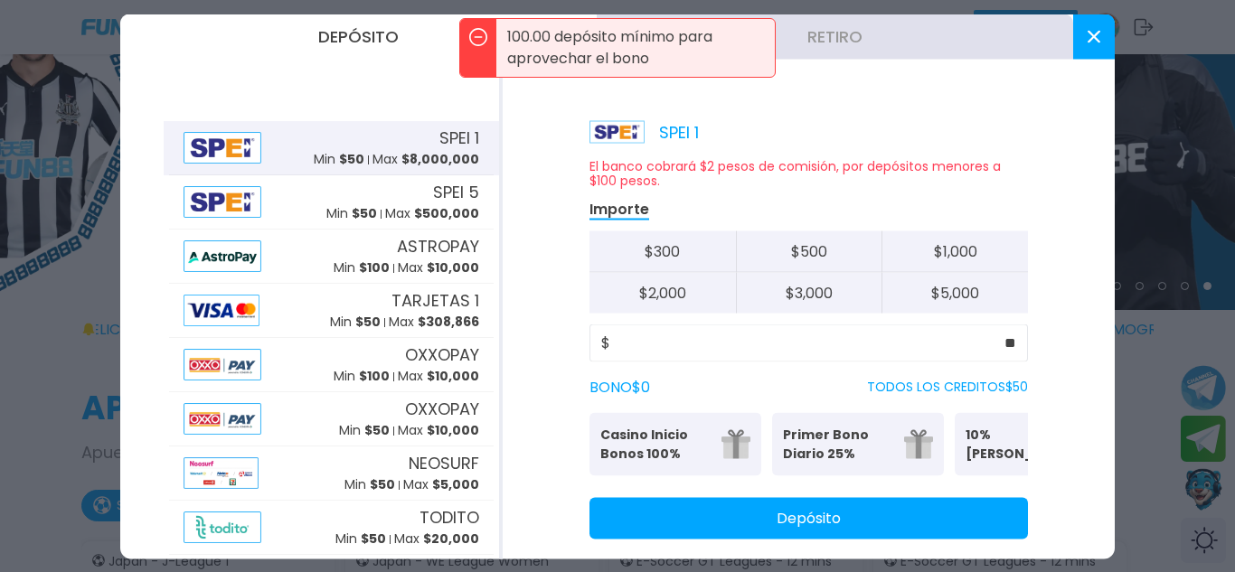
drag, startPoint x: 983, startPoint y: 461, endPoint x: 686, endPoint y: 464, distance: 297.4
click at [686, 464] on div "Casino Inicio Bonos 100% Es necesario apostar 30 veces. Primer Bono Diario 25% …" at bounding box center [808, 443] width 438 height 63
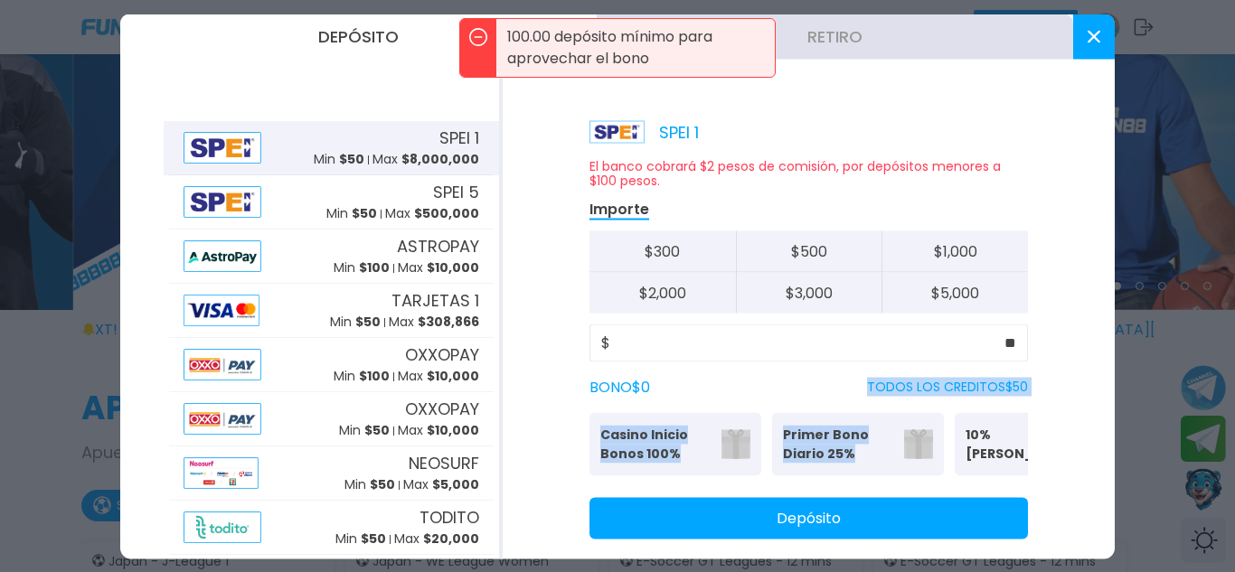
drag, startPoint x: 952, startPoint y: 431, endPoint x: 709, endPoint y: 322, distance: 266.6
click at [709, 322] on div "El banco cobrará $2 pesos de comisión, por depósitos menores a $100 pesos. Impo…" at bounding box center [808, 348] width 438 height 381
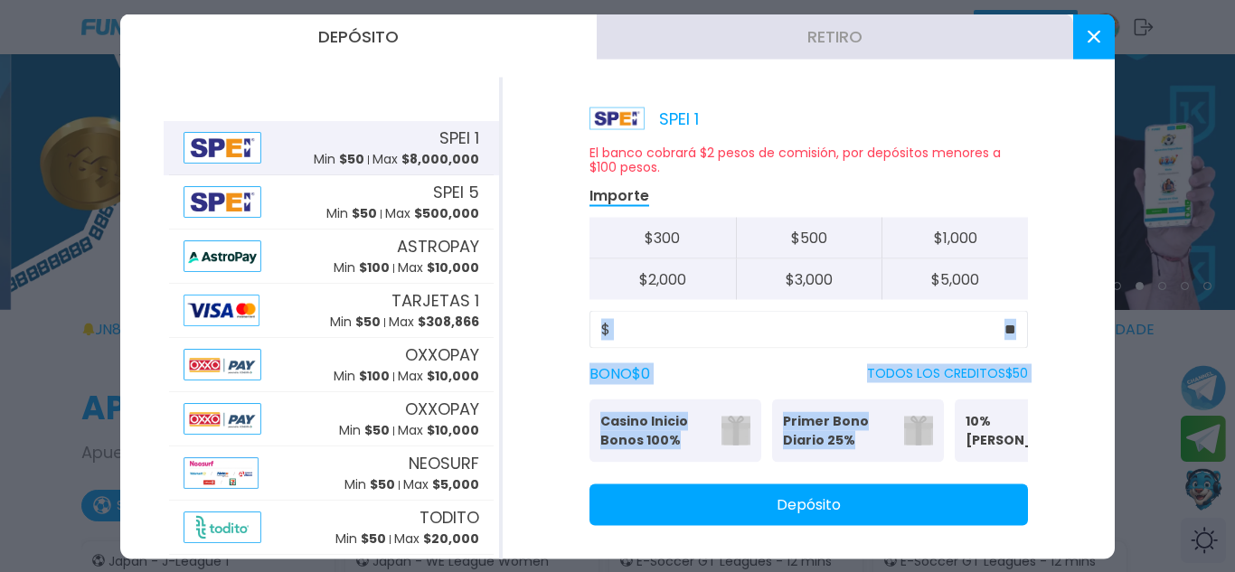
scroll to position [41, 0]
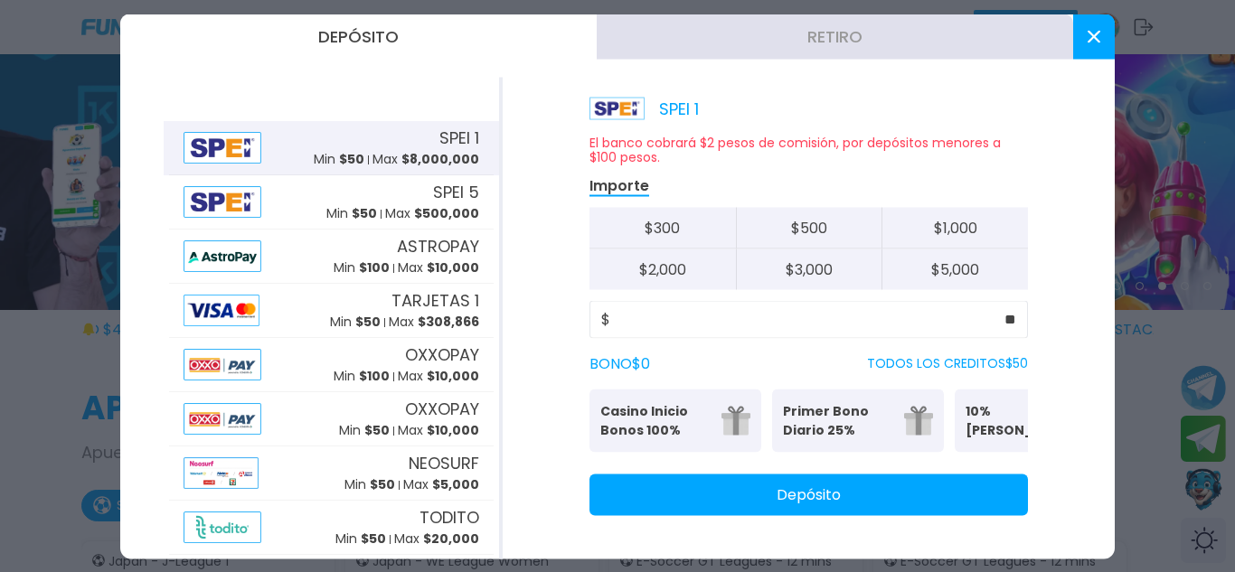
drag, startPoint x: 857, startPoint y: 559, endPoint x: 1234, endPoint y: 615, distance: 381.1
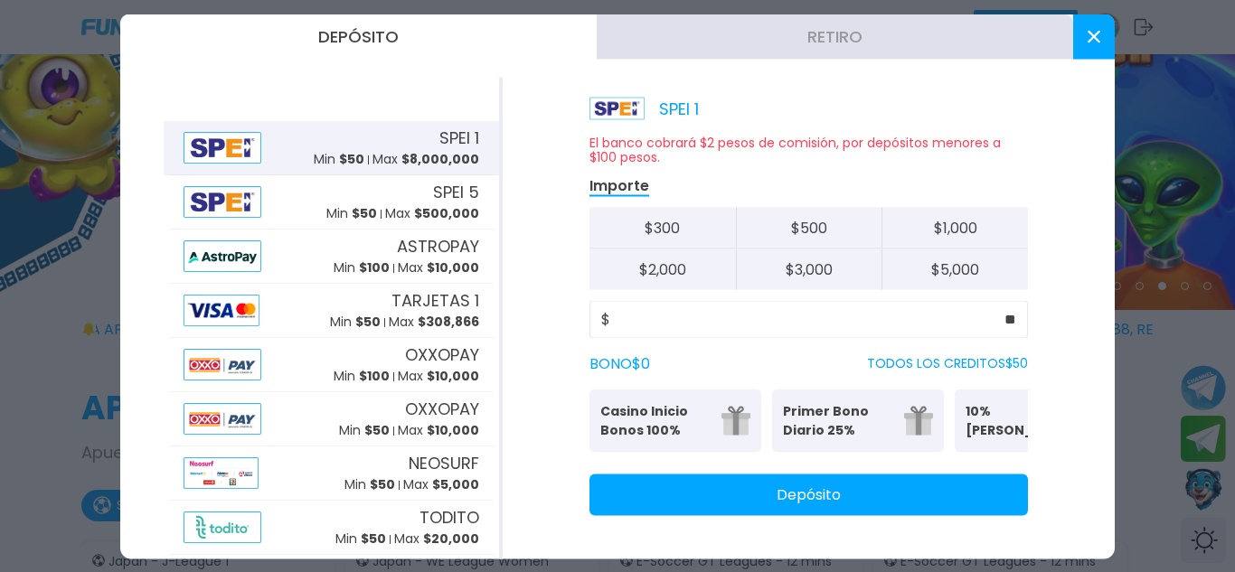
drag, startPoint x: 969, startPoint y: 390, endPoint x: 651, endPoint y: 340, distance: 322.0
click at [651, 340] on div "El banco cobrará $2 pesos de comisión, por depósitos menores a $100 pesos. Impo…" at bounding box center [808, 325] width 438 height 381
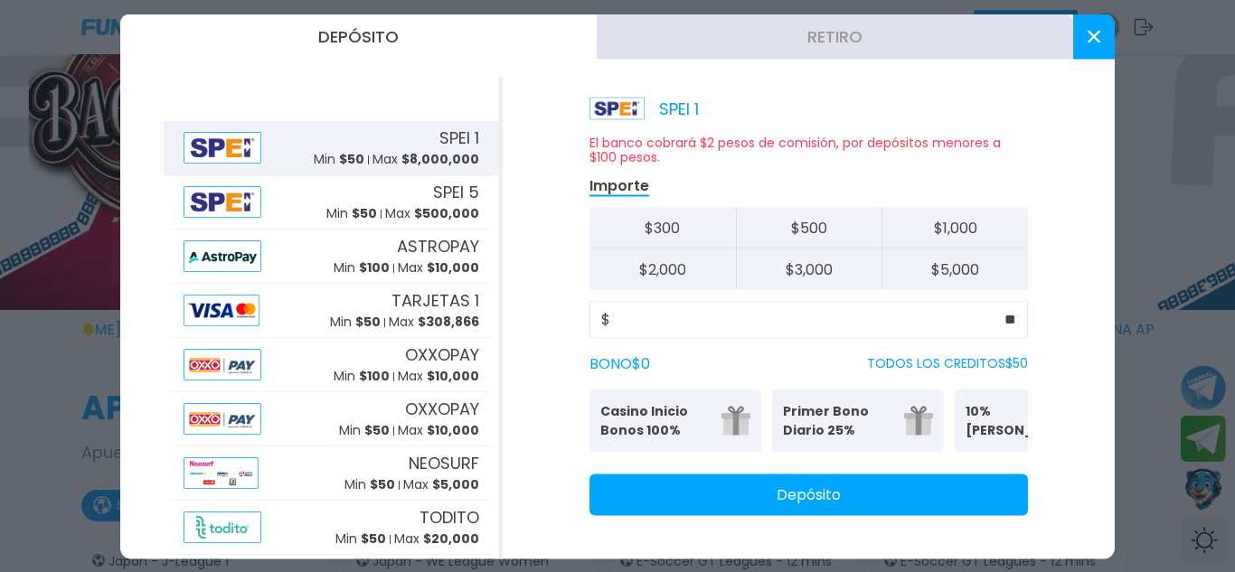
click at [732, 491] on button "Depósito" at bounding box center [808, 495] width 438 height 42
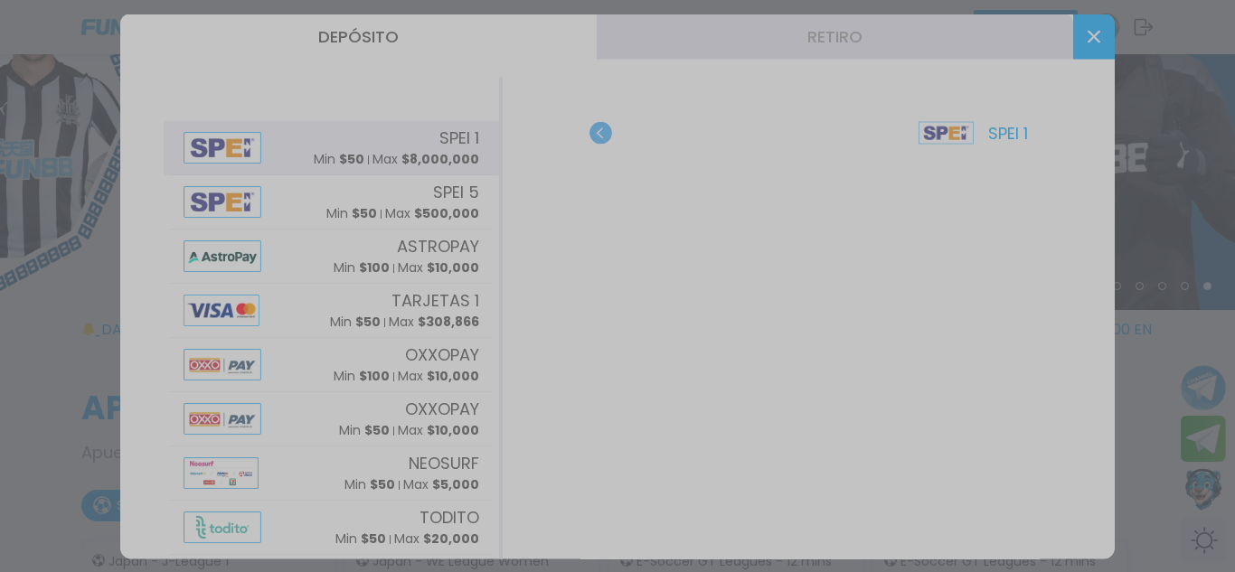
scroll to position [0, 0]
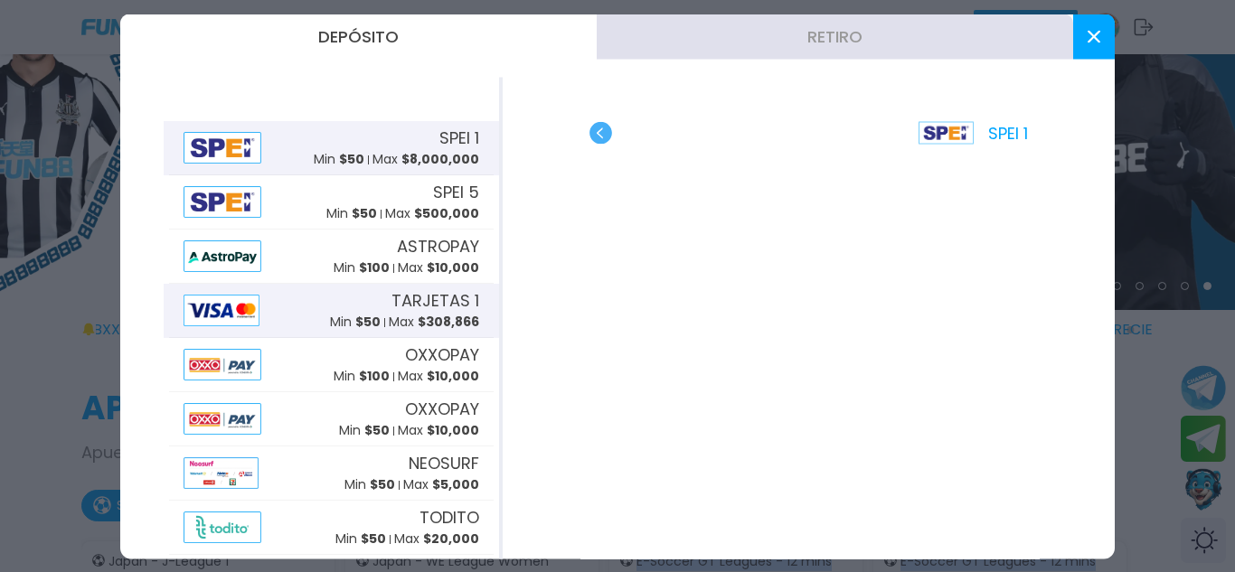
click at [365, 303] on div "TARJETAS 1 Min $ 50 Max $ 308,866" at bounding box center [404, 309] width 149 height 43
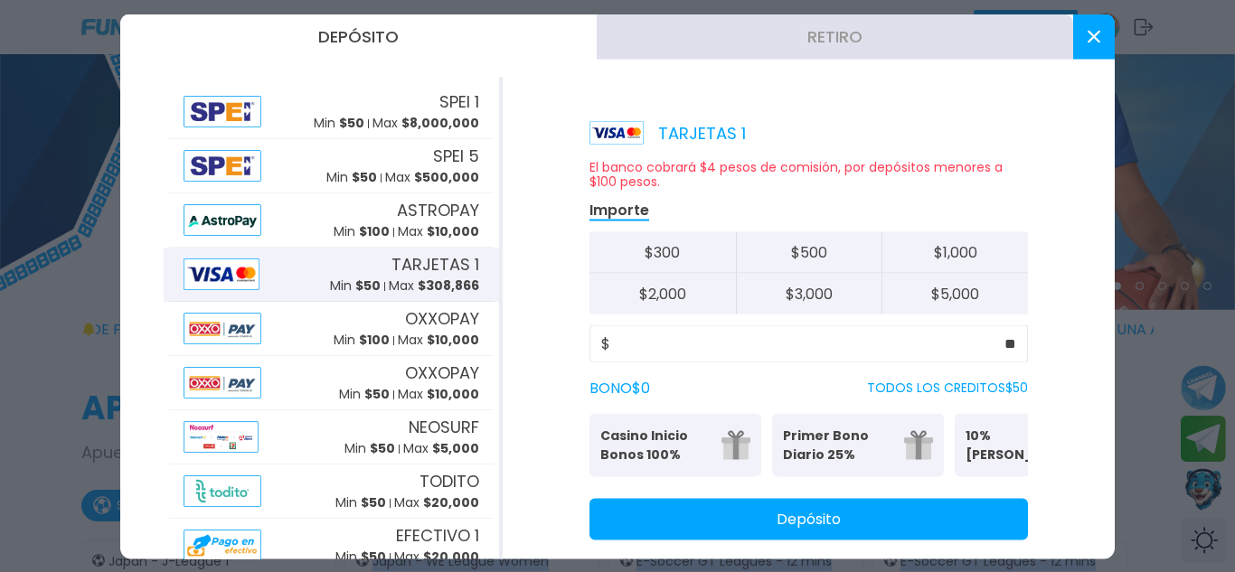
scroll to position [72, 0]
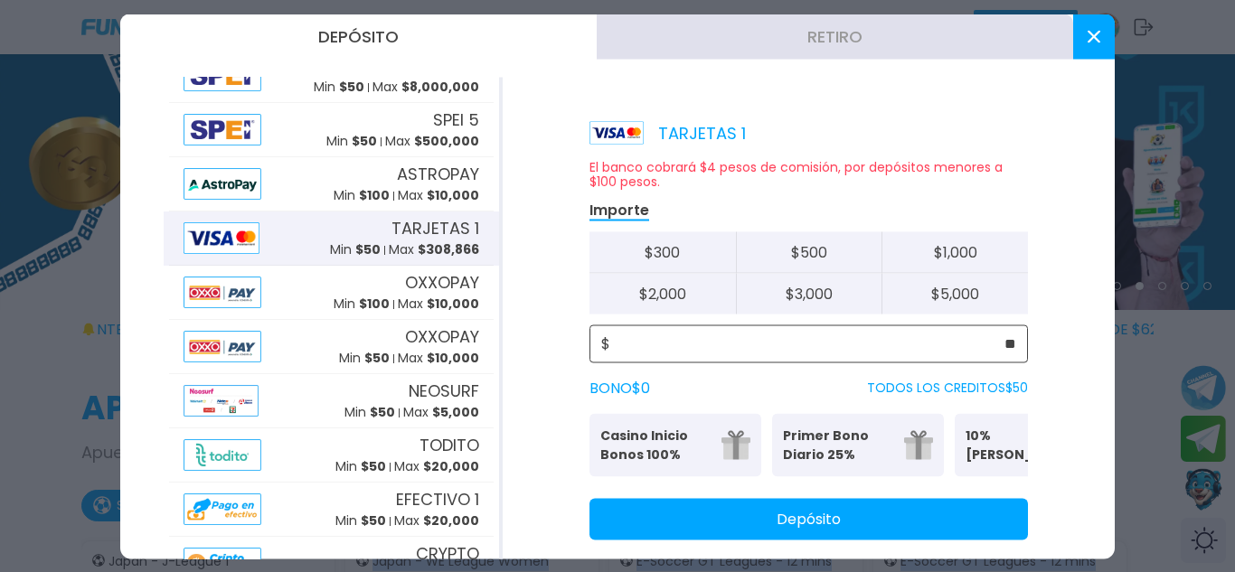
click at [900, 349] on input "**" at bounding box center [813, 344] width 406 height 22
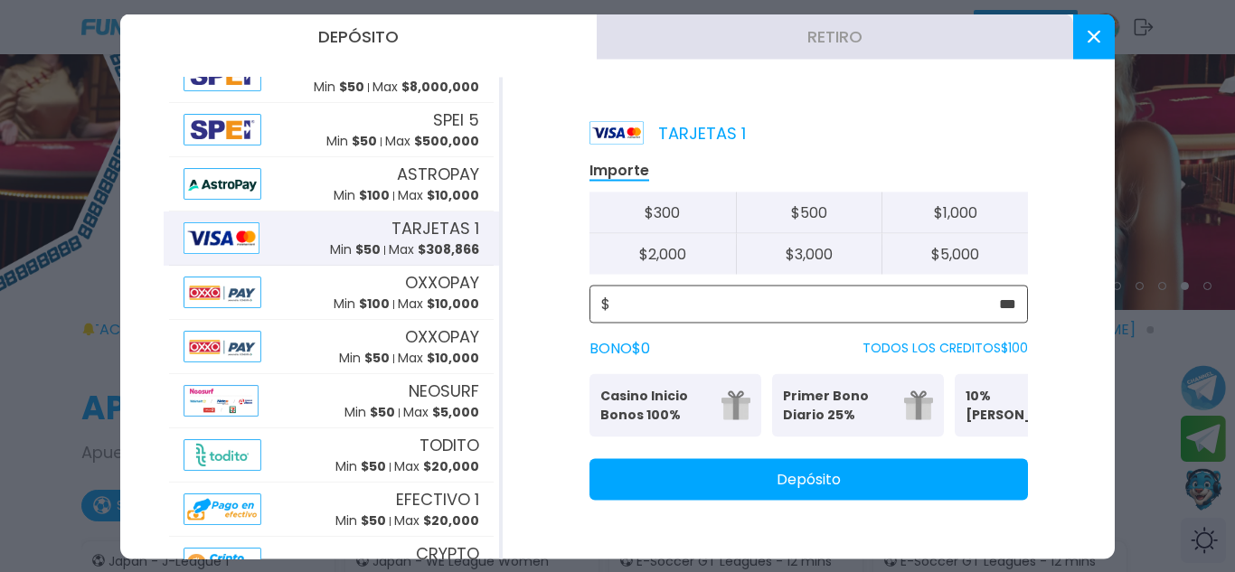
type input "***"
click at [847, 427] on p "Se puede solicitar una vez al día" at bounding box center [858, 429] width 150 height 11
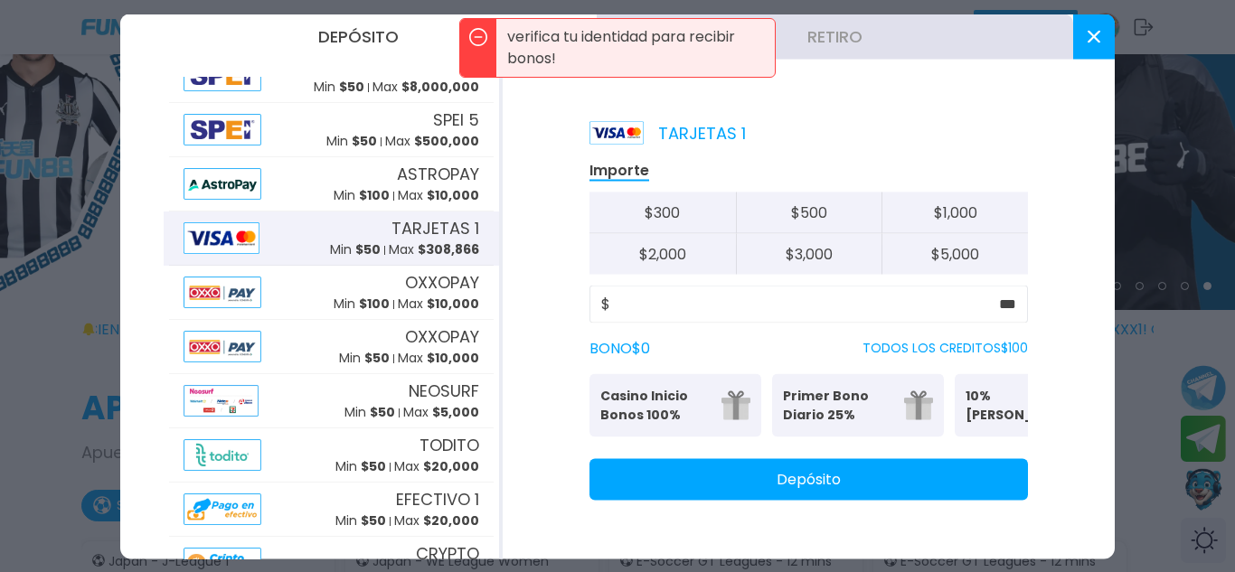
click at [989, 403] on p "10% [PERSON_NAME]" at bounding box center [1020, 405] width 110 height 38
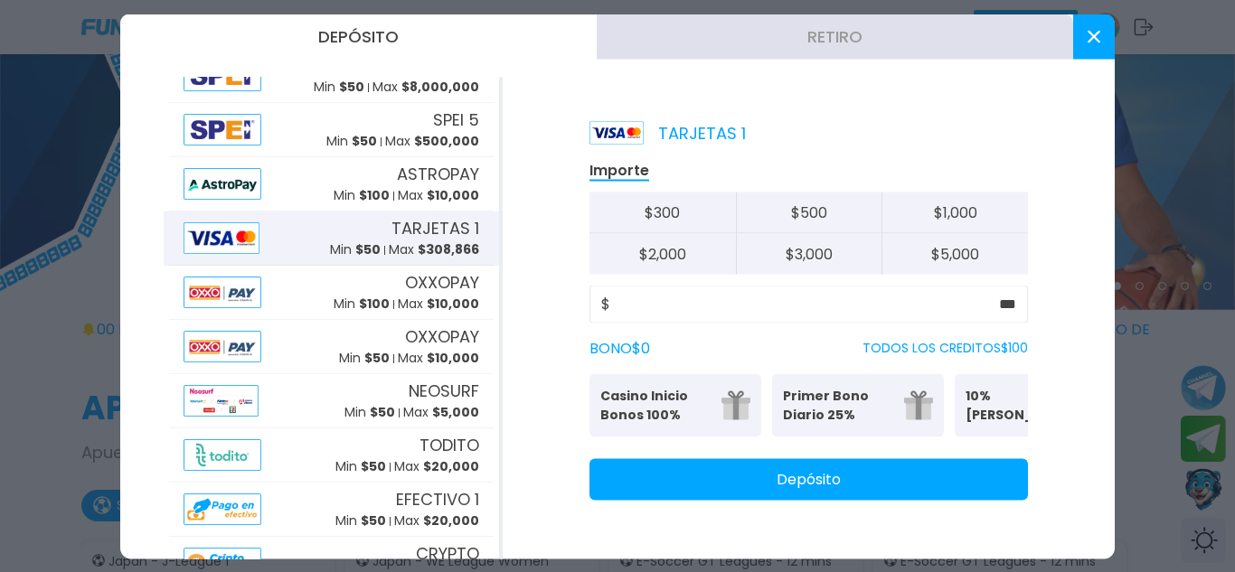
click at [989, 403] on p "10% [PERSON_NAME]" at bounding box center [1020, 405] width 110 height 38
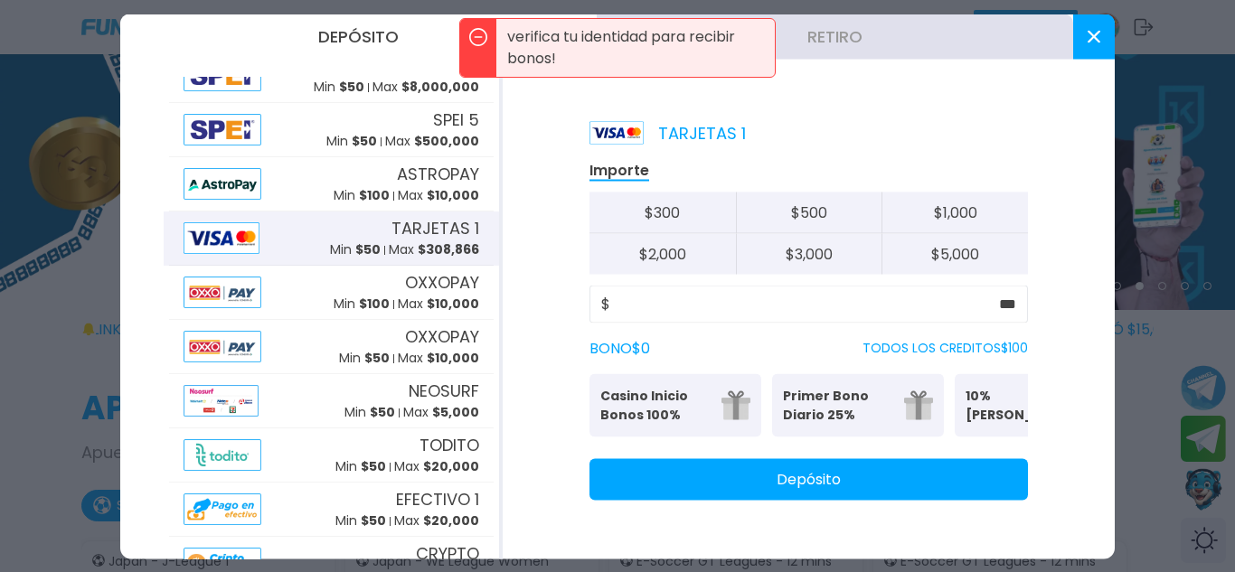
click at [824, 500] on button "Depósito" at bounding box center [808, 479] width 438 height 42
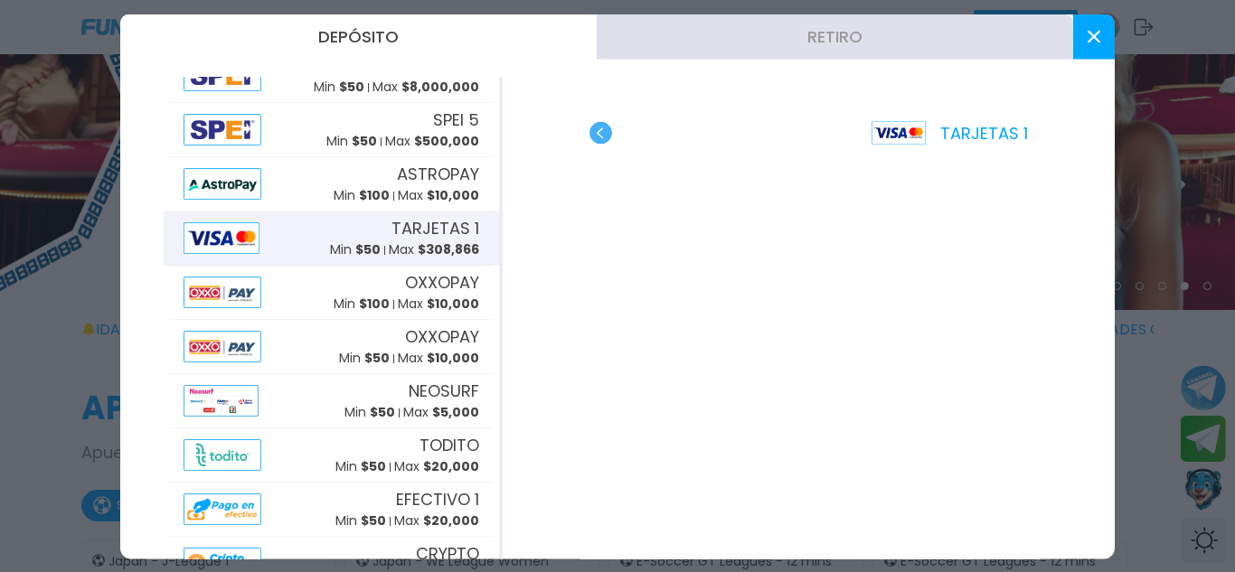
click at [967, 135] on p "TARJETAS 1" at bounding box center [949, 132] width 156 height 24
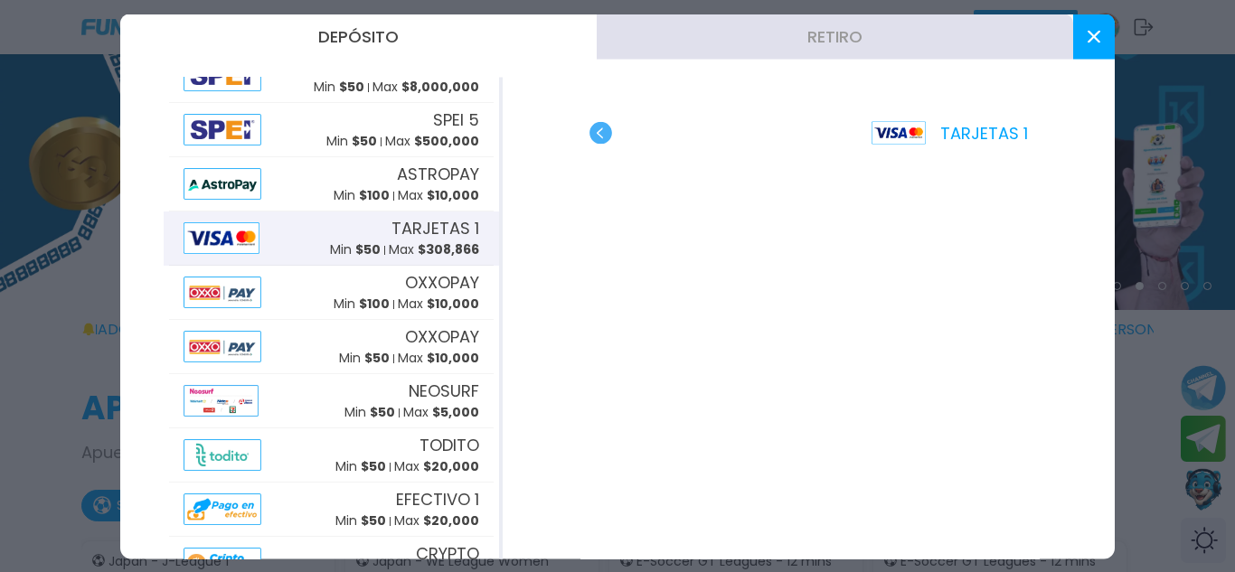
click at [603, 127] on use "button" at bounding box center [600, 132] width 23 height 23
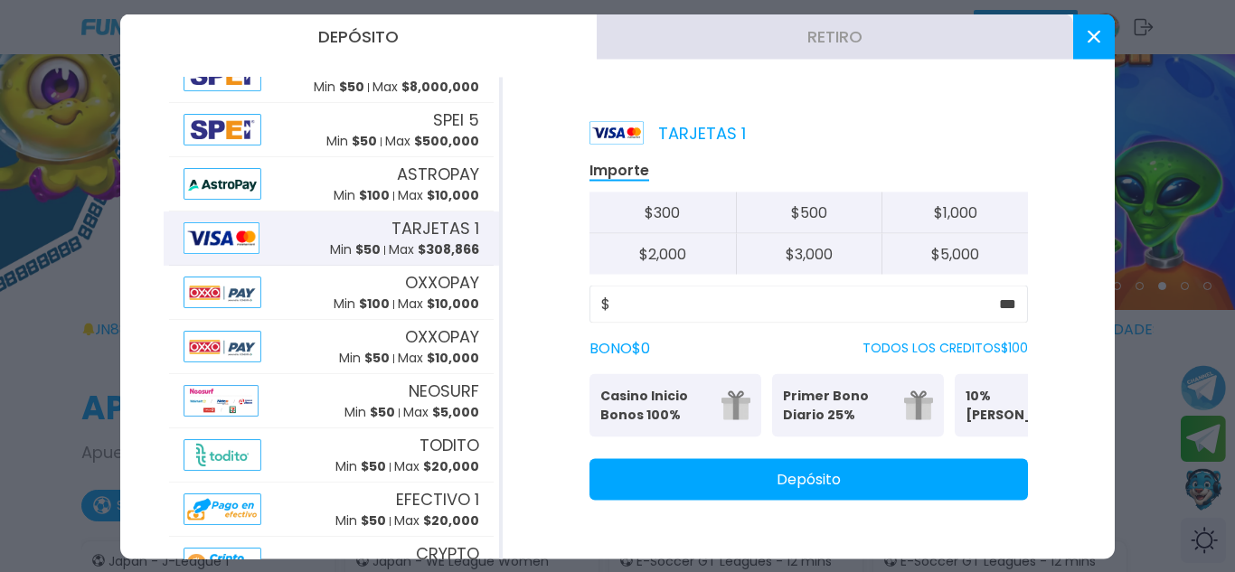
click at [1094, 26] on button at bounding box center [1094, 36] width 42 height 45
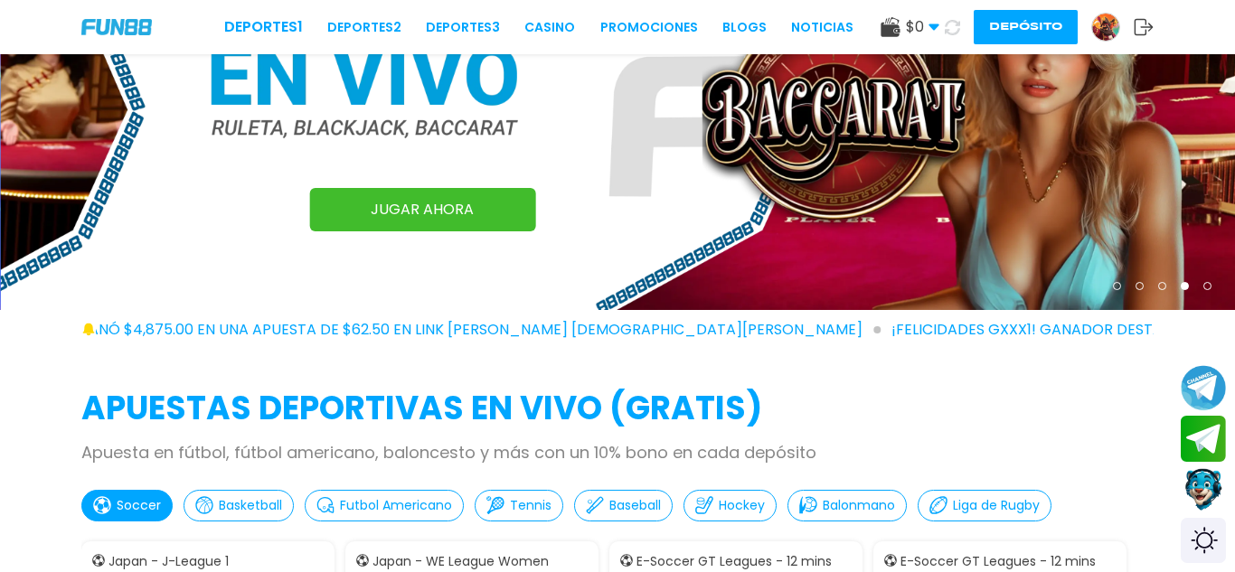
click at [490, 197] on link "JUGAR AHORA" at bounding box center [422, 209] width 226 height 43
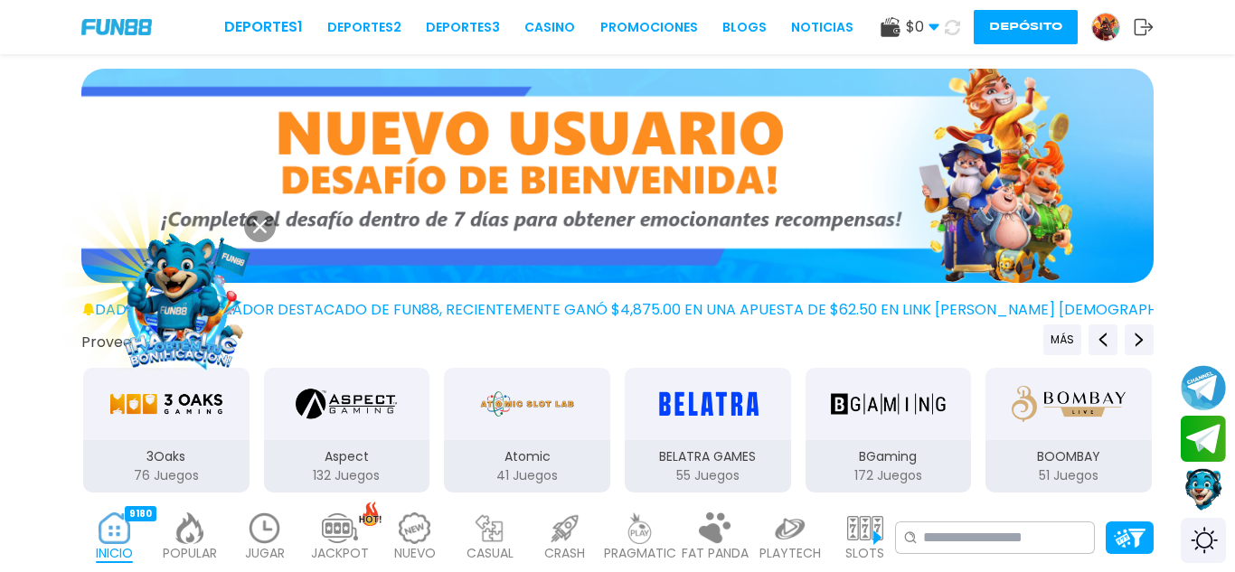
click at [218, 291] on img at bounding box center [180, 301] width 163 height 163
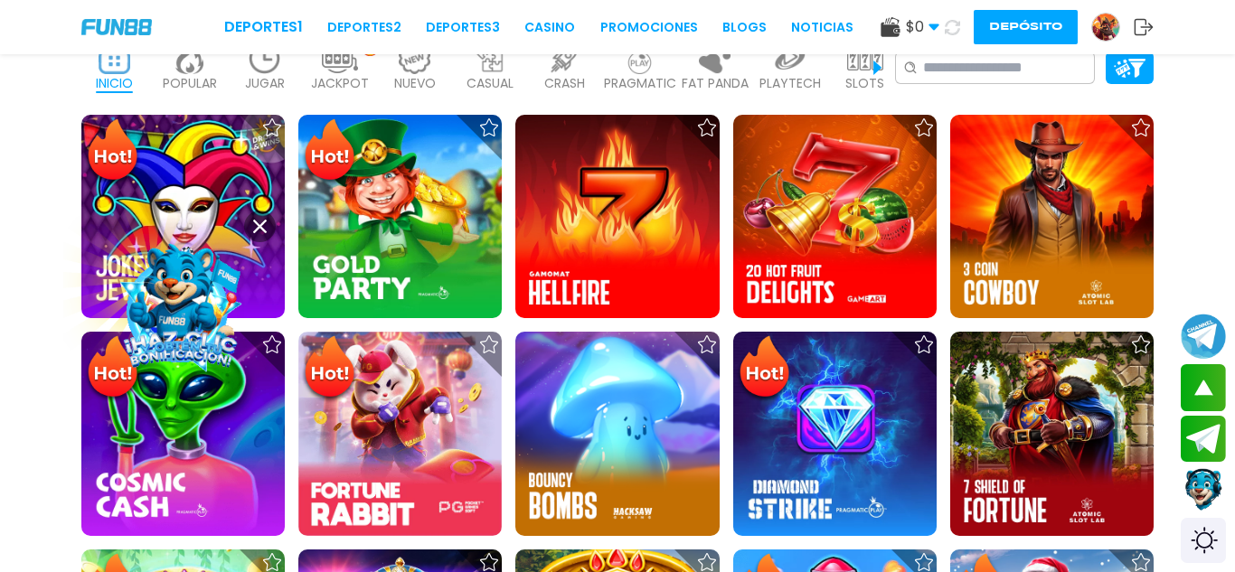
scroll to position [506, 0]
